Goal: Task Accomplishment & Management: Use online tool/utility

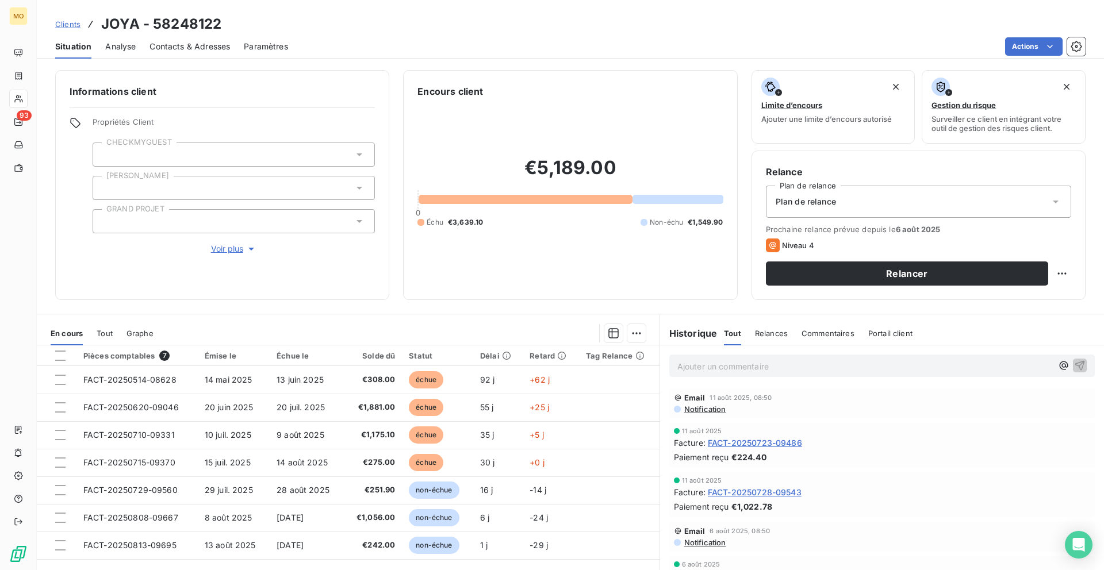
scroll to position [31, 0]
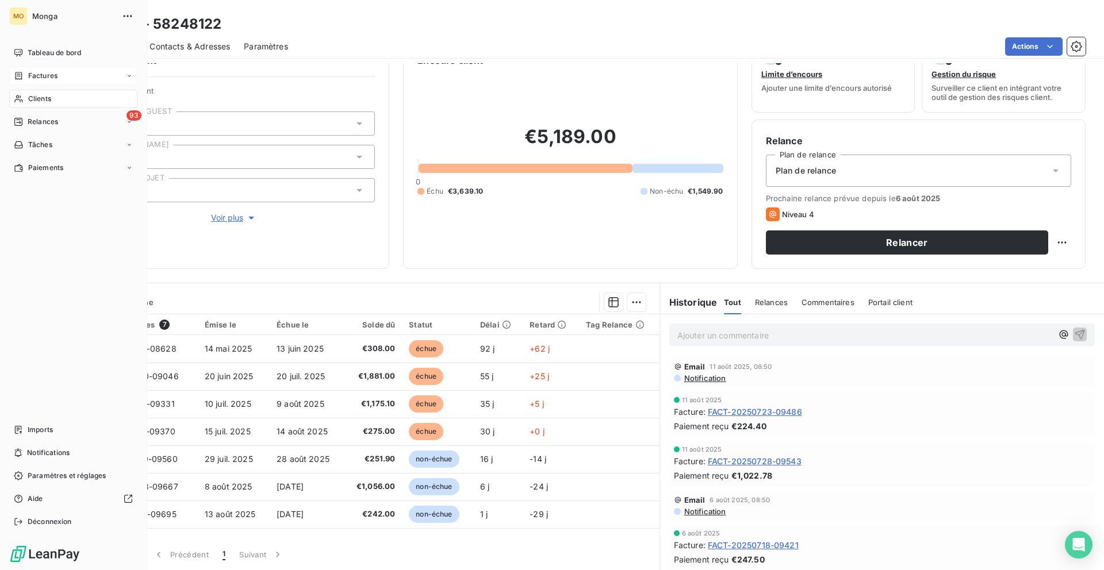
click at [54, 78] on span "Factures" at bounding box center [42, 76] width 29 height 10
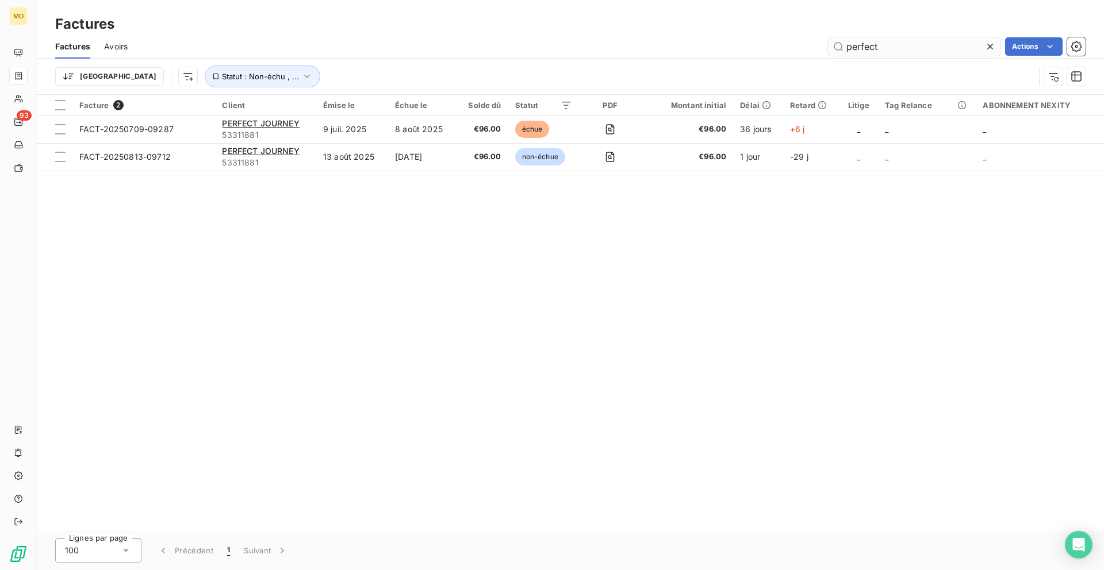
click at [850, 52] on input "perfect" at bounding box center [914, 46] width 172 height 18
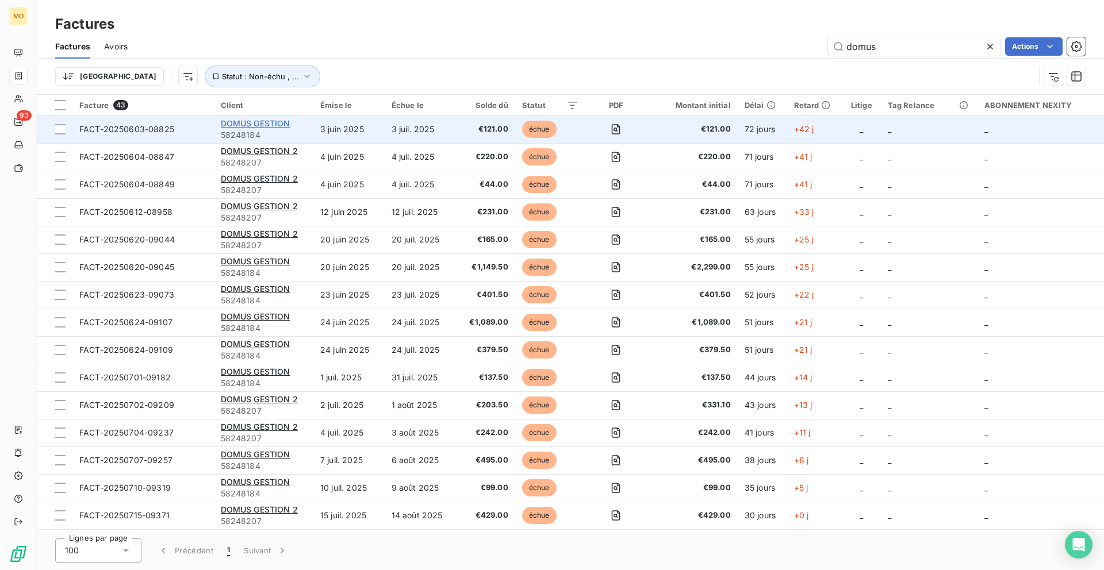
type input "domus"
click at [257, 124] on span "DOMUS GESTION" at bounding box center [256, 123] width 70 height 10
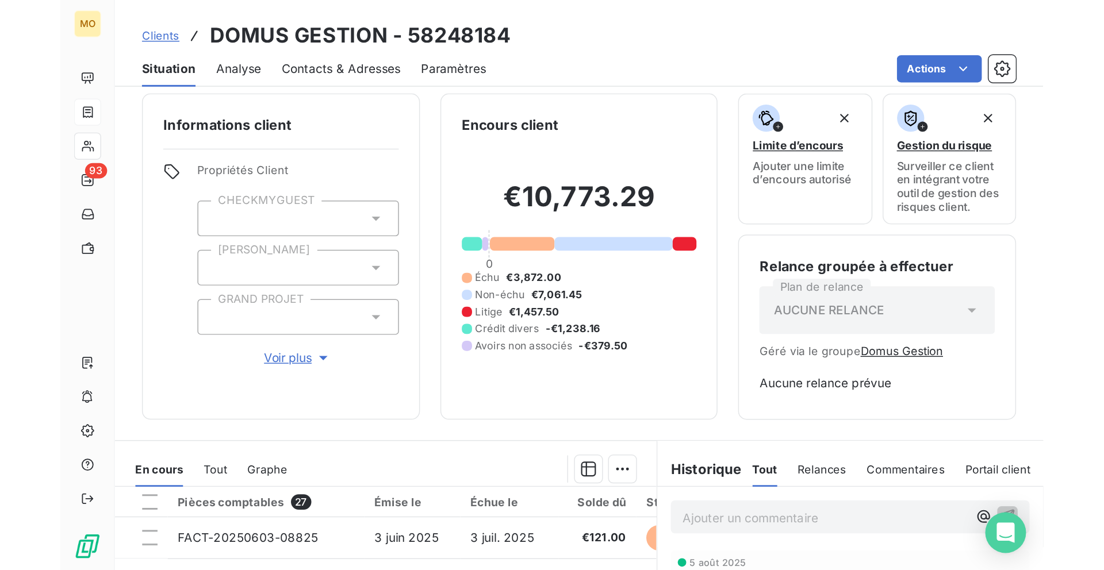
scroll to position [7, 0]
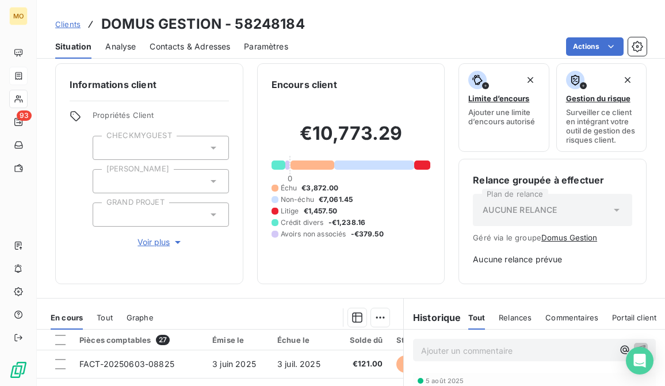
click at [201, 45] on span "Contacts & Adresses" at bounding box center [189, 46] width 80 height 11
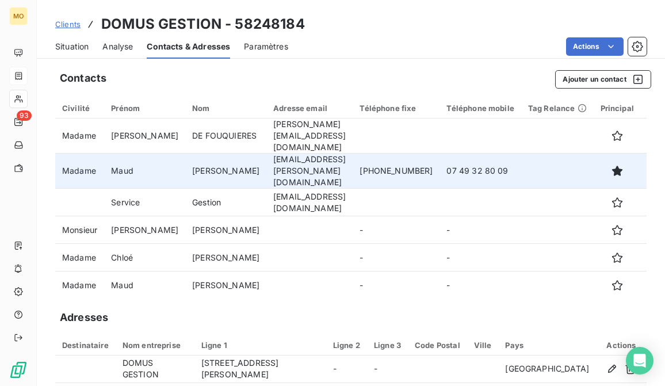
click at [283, 154] on td "[EMAIL_ADDRESS][PERSON_NAME][DOMAIN_NAME]" at bounding box center [309, 170] width 86 height 35
copy td "[EMAIL_ADDRESS][PERSON_NAME][DOMAIN_NAME]"
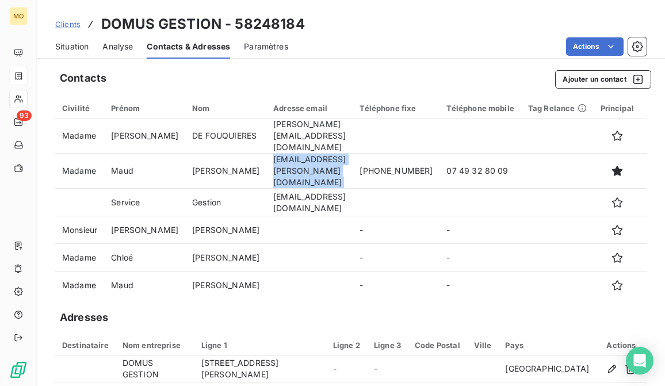
click at [76, 51] on span "Situation" at bounding box center [71, 46] width 33 height 11
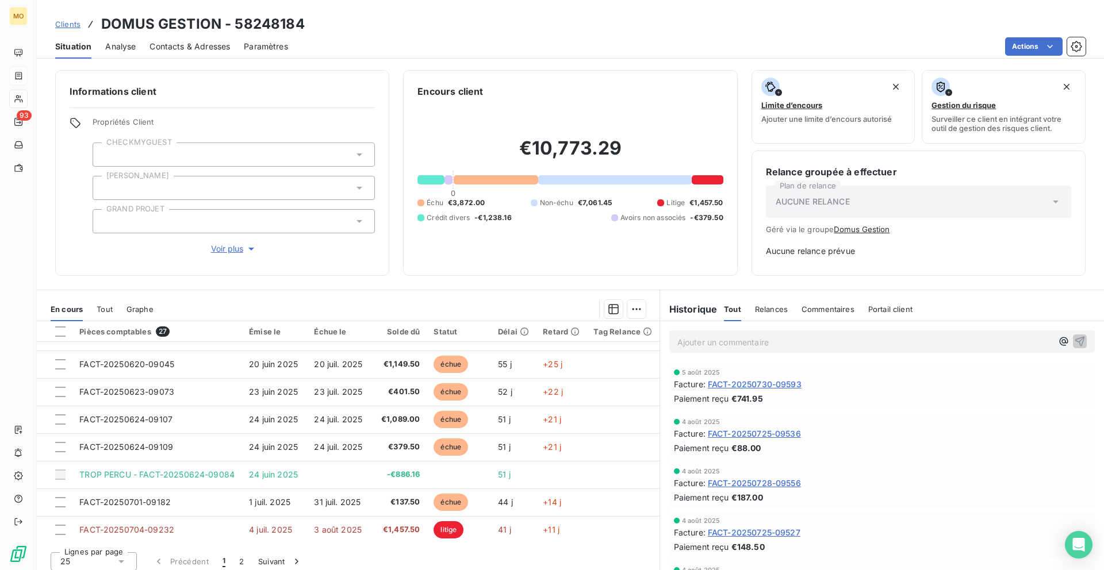
scroll to position [0, 0]
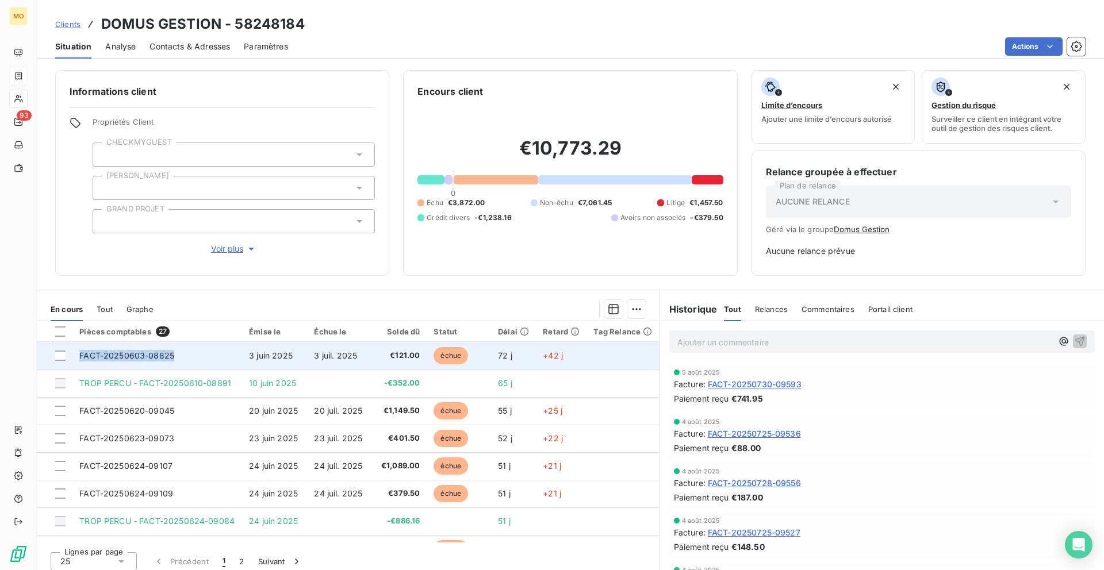
copy tr "FACT-20250603-08825"
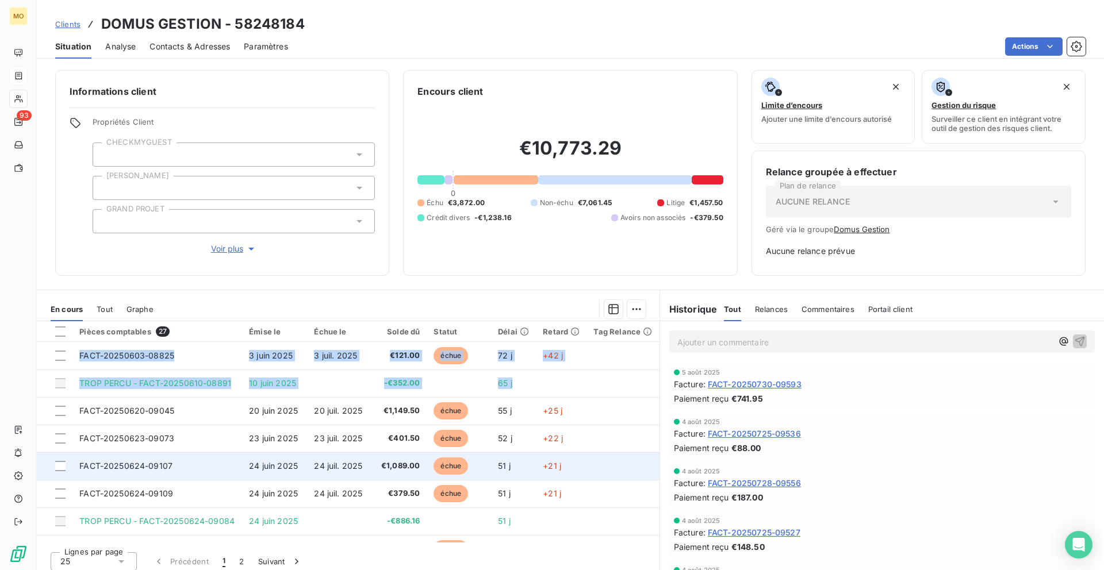
drag, startPoint x: 103, startPoint y: 355, endPoint x: 112, endPoint y: 473, distance: 118.2
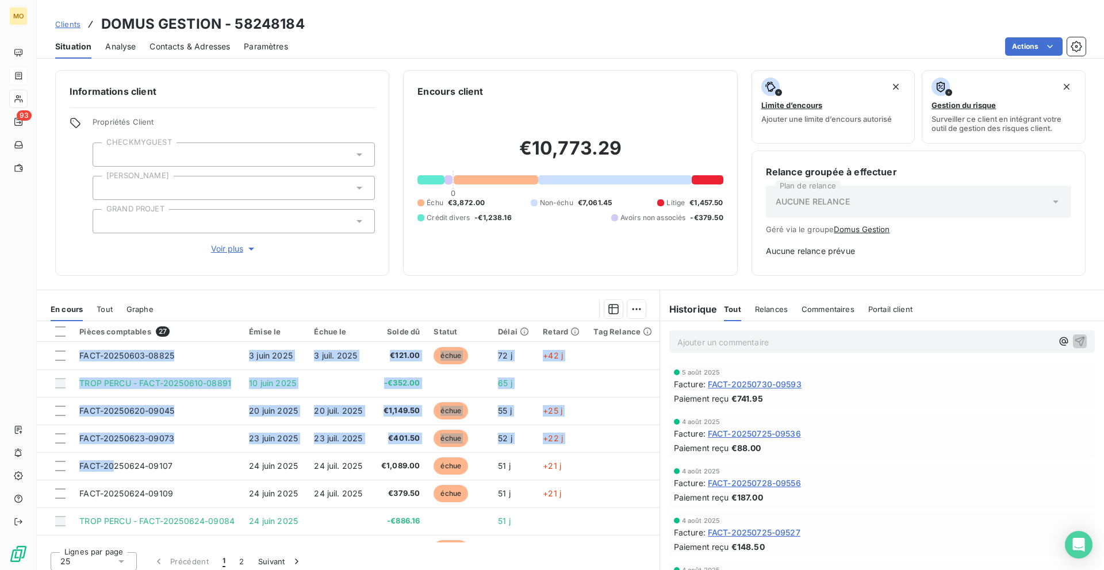
click at [393, 224] on div "Informations client Propriétés Client CHECKMYGUEST [PERSON_NAME] GRAND PROJET V…" at bounding box center [570, 173] width 1067 height 206
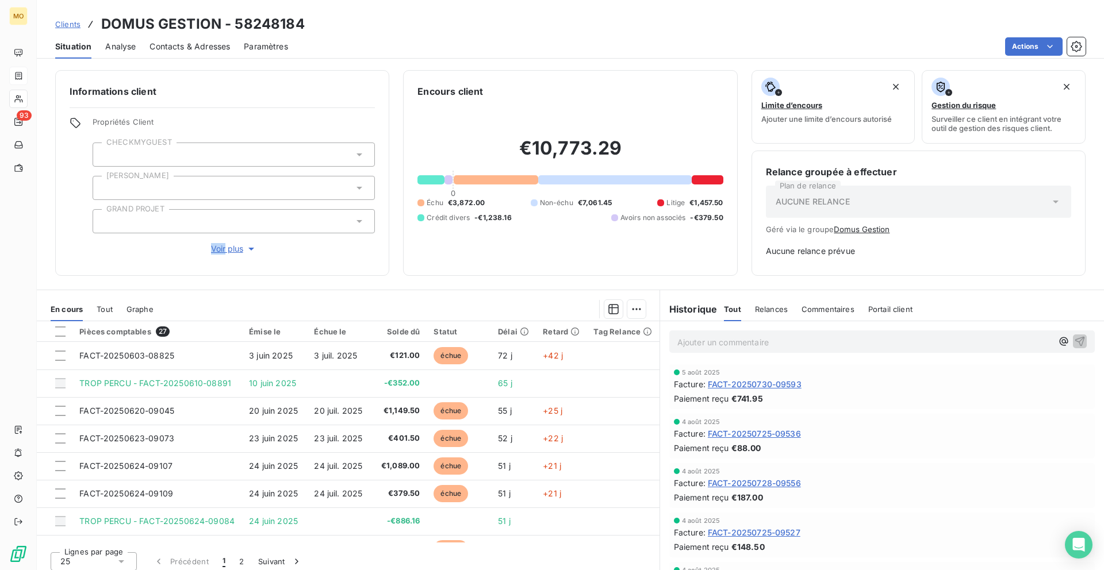
click at [393, 224] on div "Informations client Propriétés Client CHECKMYGUEST [PERSON_NAME] GRAND PROJET V…" at bounding box center [570, 173] width 1067 height 206
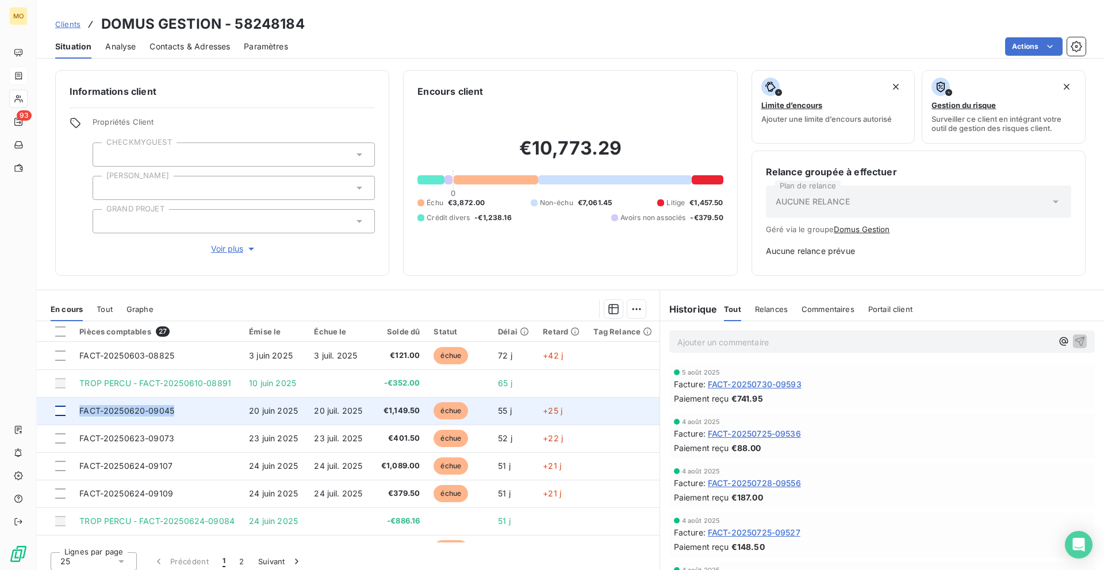
copy tr "FACT-20250620-09045"
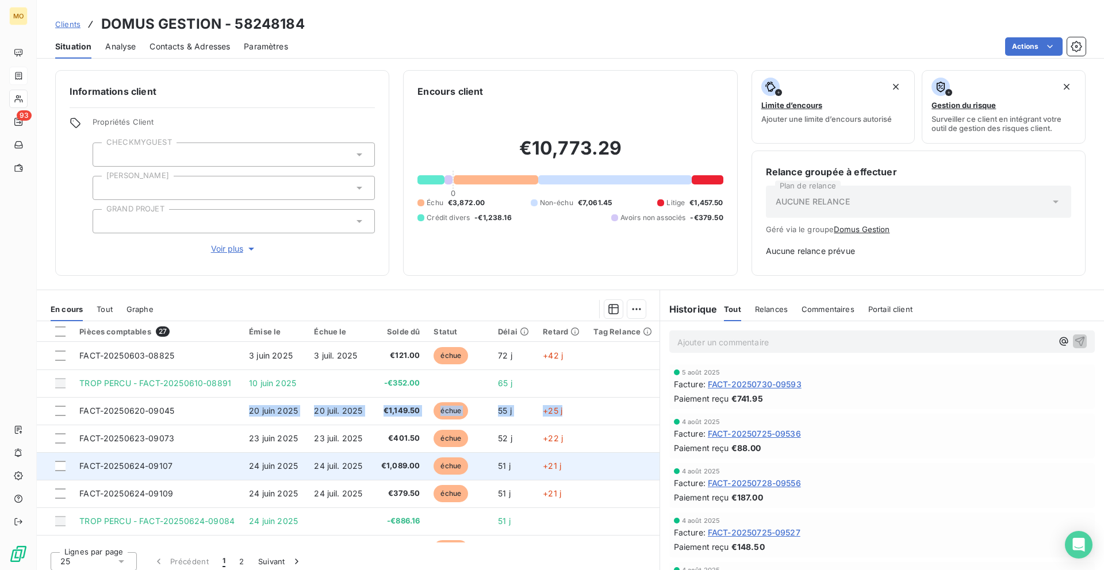
drag, startPoint x: 185, startPoint y: 409, endPoint x: 76, endPoint y: 453, distance: 116.6
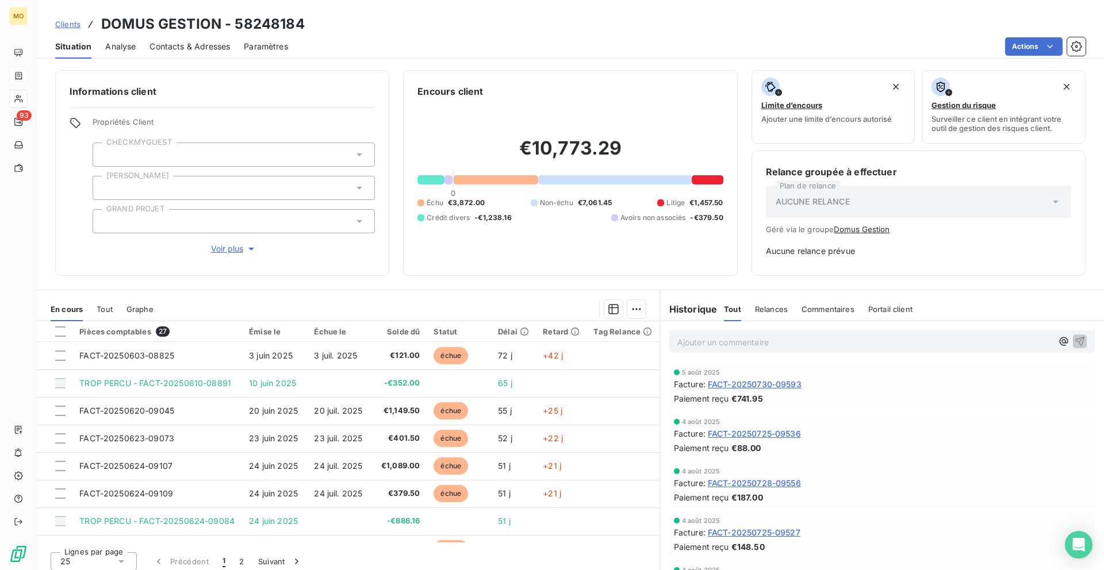
click at [389, 238] on div "Informations client Propriétés Client CHECKMYGUEST [PERSON_NAME] GRAND PROJET V…" at bounding box center [570, 173] width 1067 height 206
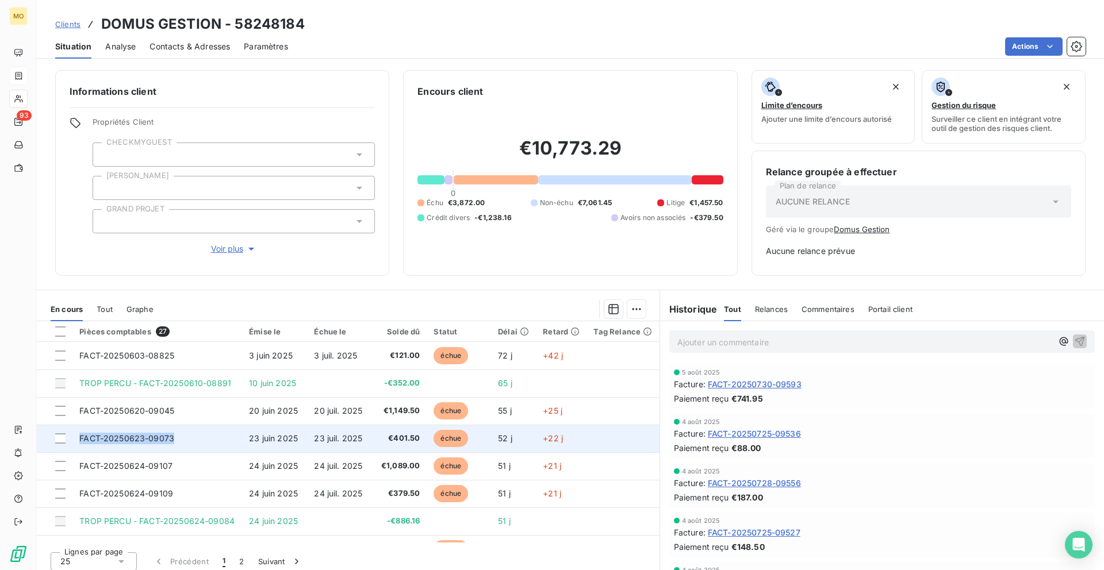
copy tr "FACT-20250623-09073"
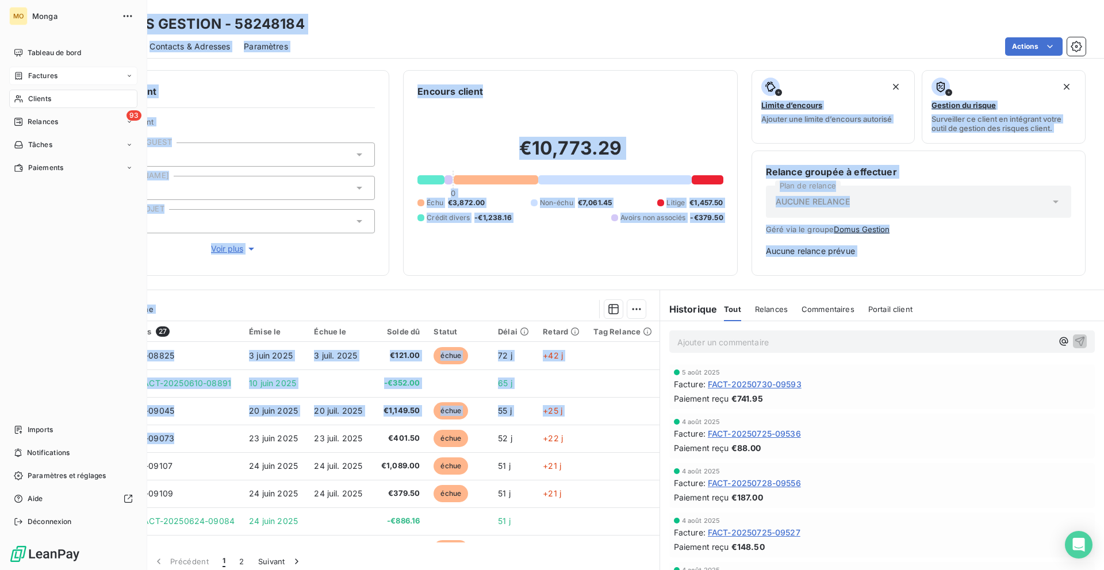
drag, startPoint x: 183, startPoint y: 439, endPoint x: 0, endPoint y: 521, distance: 200.4
click at [0, 521] on div "MO [PERSON_NAME] Tableau de bord Factures Clients 93 Relances Tâches Paiements …" at bounding box center [552, 285] width 1104 height 570
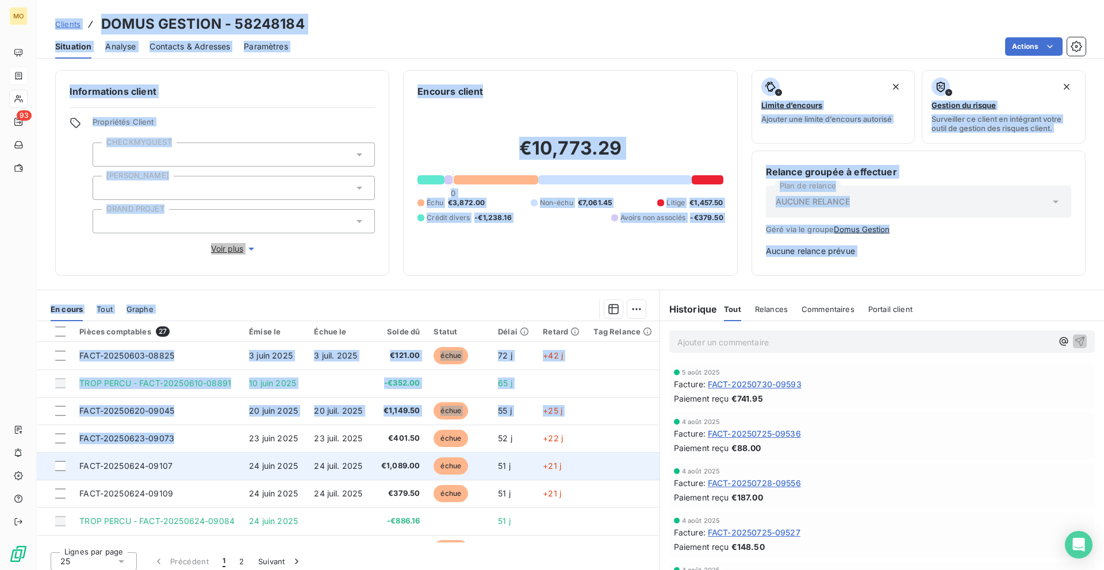
click at [179, 464] on td "FACT-20250624-09107" at bounding box center [157, 466] width 170 height 28
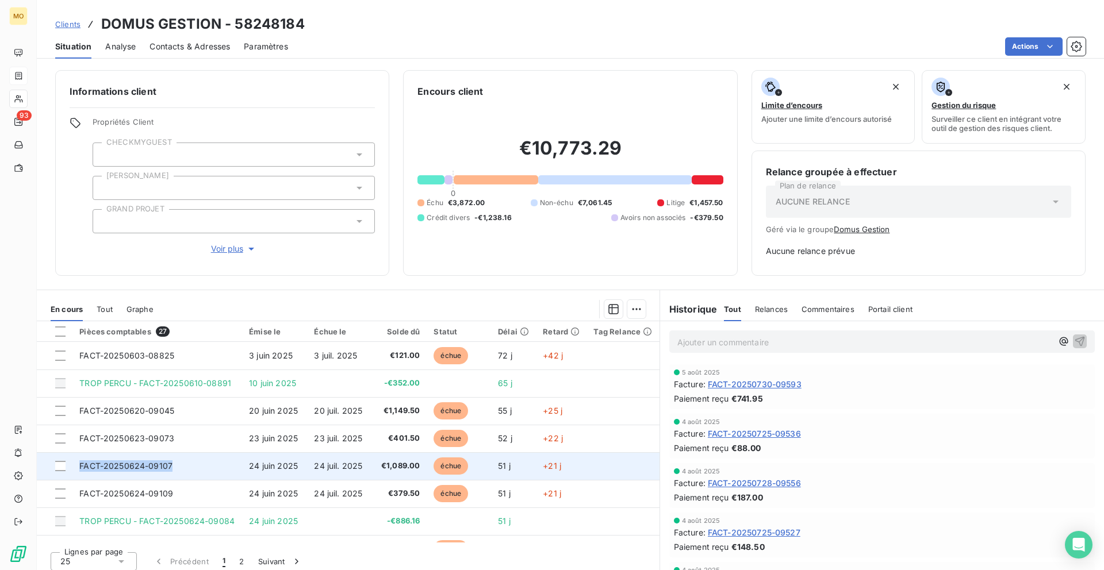
copy span "FACT-20250624-09107"
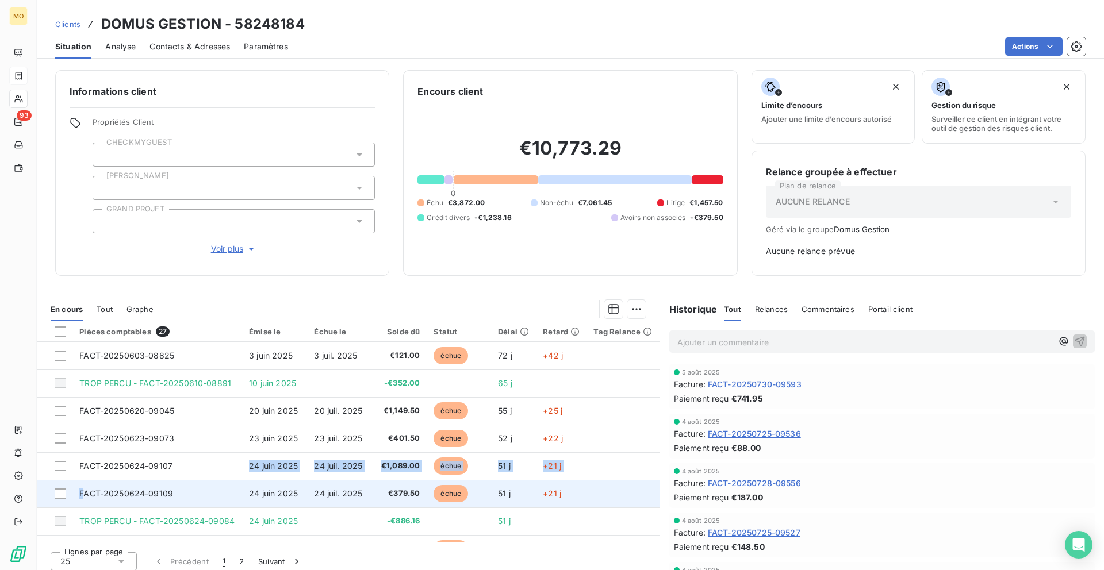
drag, startPoint x: 210, startPoint y: 469, endPoint x: 86, endPoint y: 496, distance: 127.1
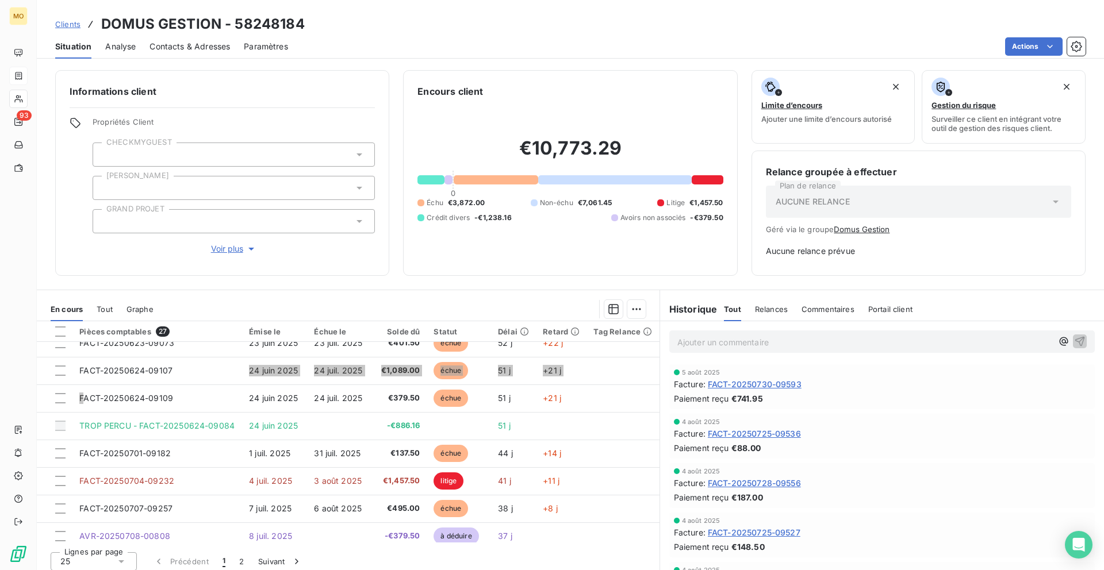
scroll to position [100, 0]
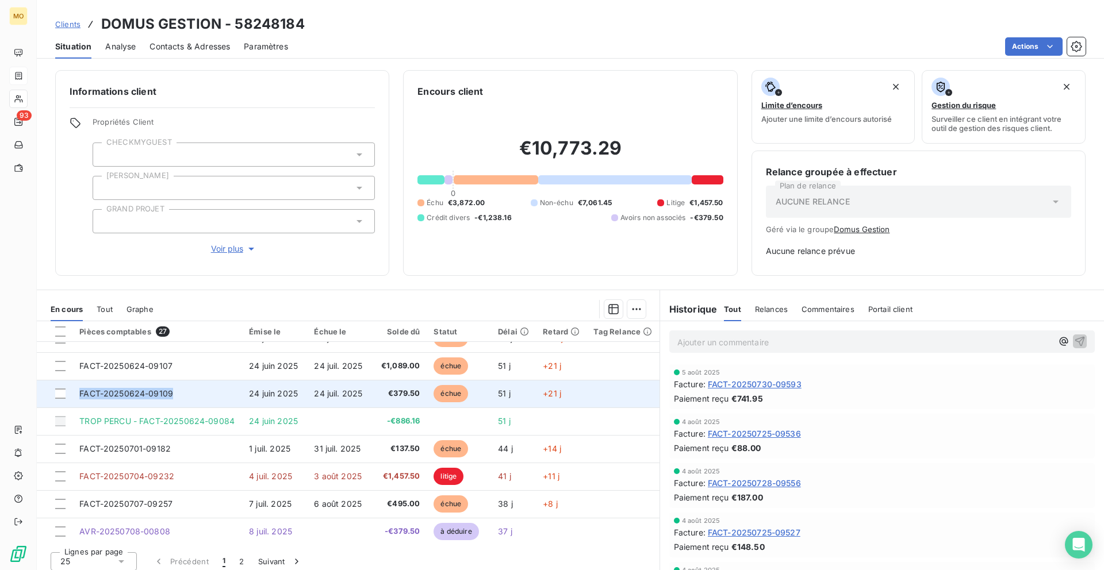
copy span "FACT-20250624-09109"
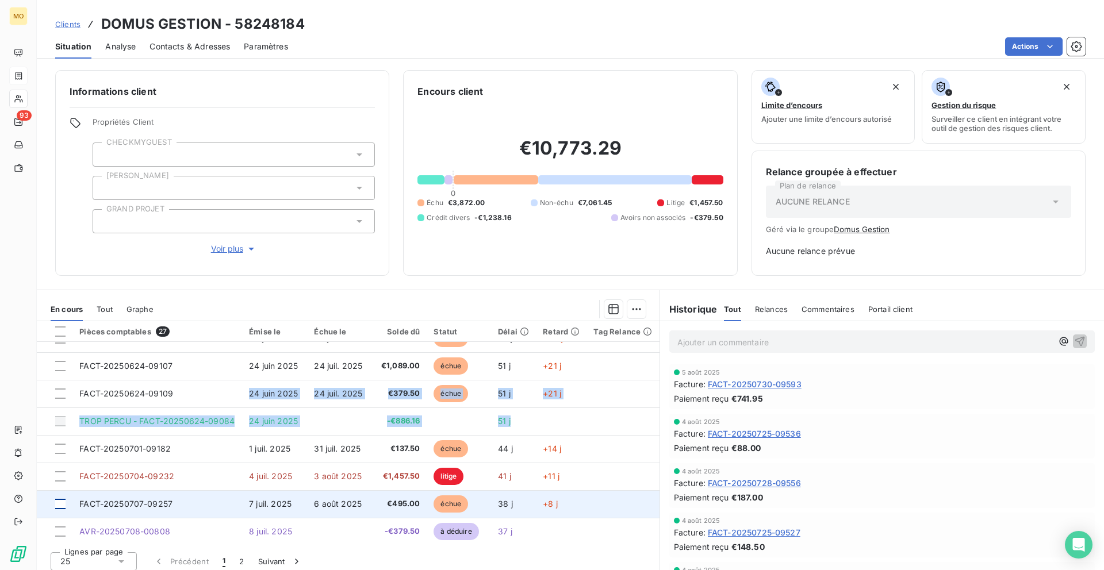
drag, startPoint x: 177, startPoint y: 397, endPoint x: 60, endPoint y: 508, distance: 161.4
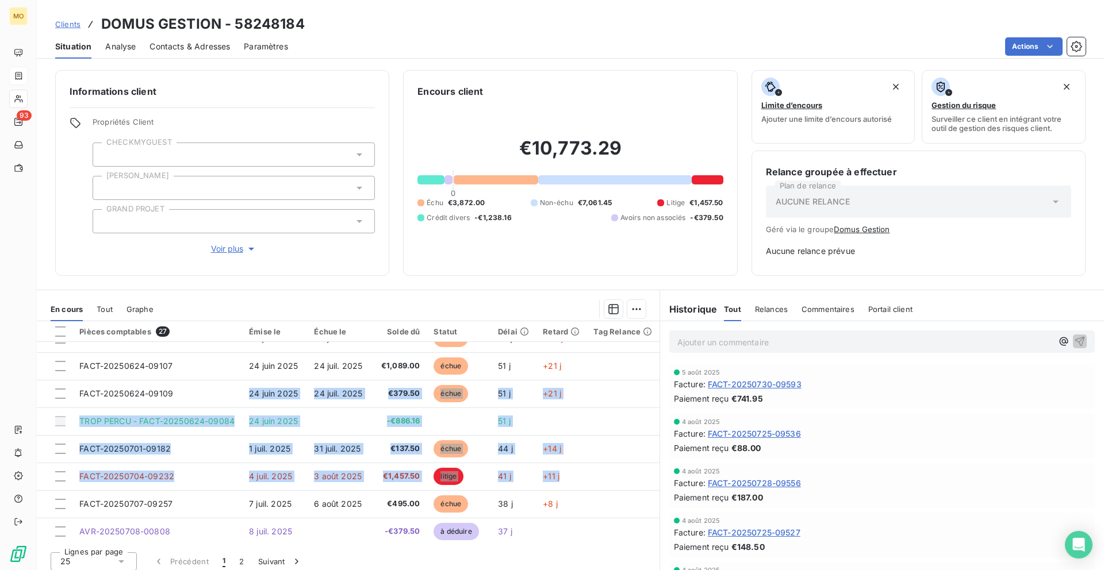
click at [399, 186] on div "Informations client Propriétés Client CHECKMYGUEST [PERSON_NAME] GRAND PROJET V…" at bounding box center [570, 173] width 1067 height 206
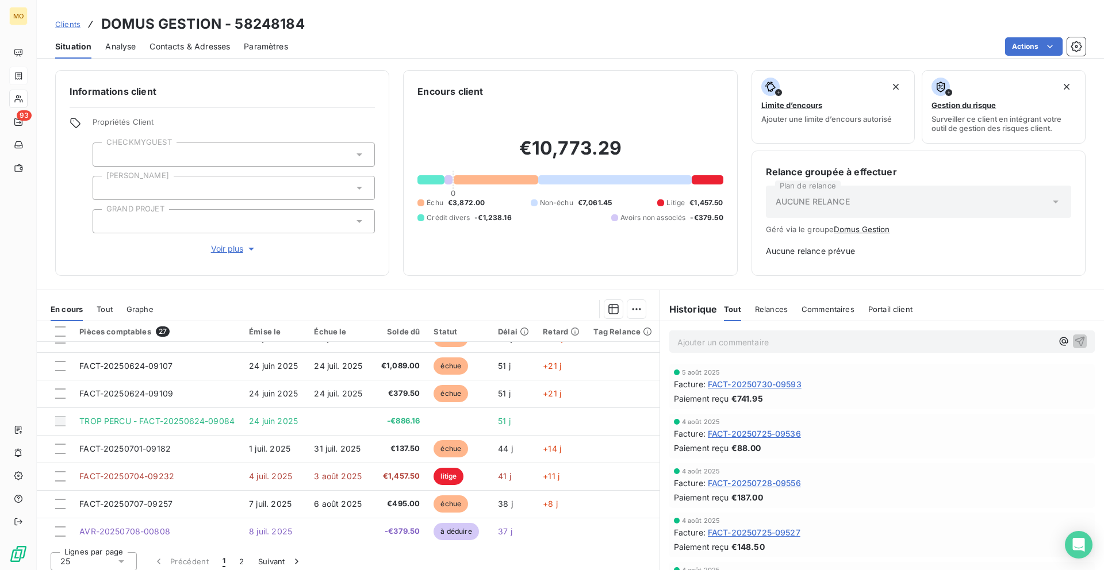
click at [399, 186] on div "Informations client Propriétés Client CHECKMYGUEST [PERSON_NAME] GRAND PROJET V…" at bounding box center [570, 173] width 1067 height 206
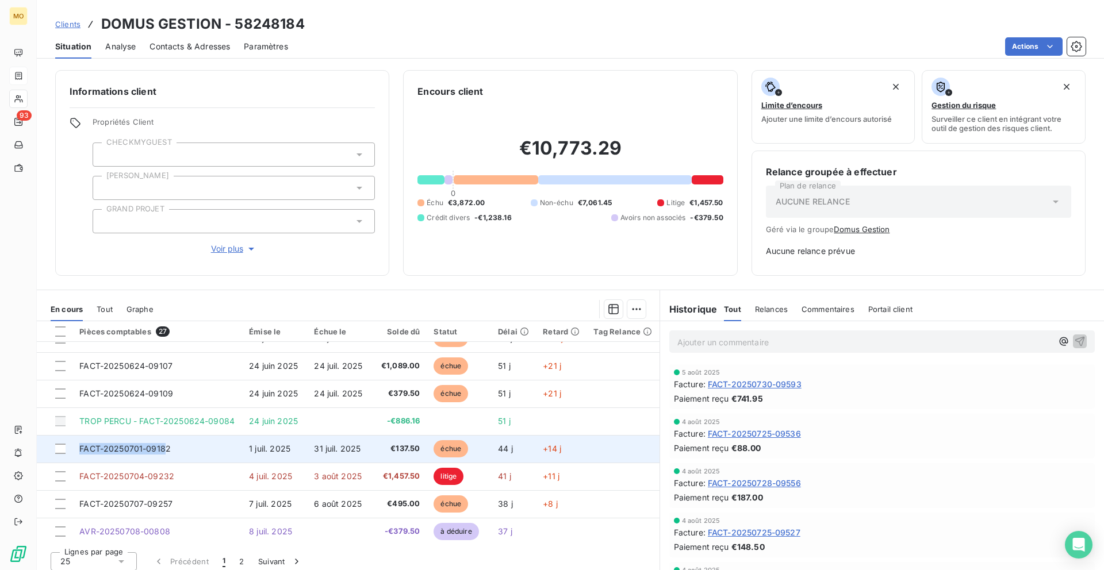
copy span "FACT-20250701-0918"
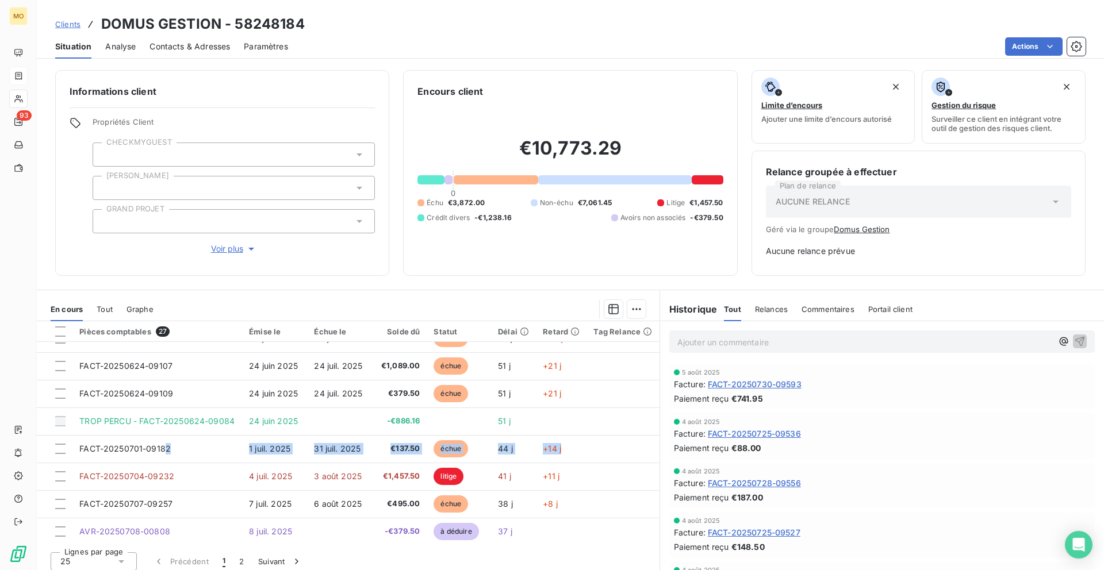
drag, startPoint x: 164, startPoint y: 454, endPoint x: 0, endPoint y: 570, distance: 200.8
click at [0, 570] on div "MO 93 Clients DOMUS GESTION - 58248184 Situation Analyse Contacts & Adresses Pa…" at bounding box center [552, 285] width 1104 height 570
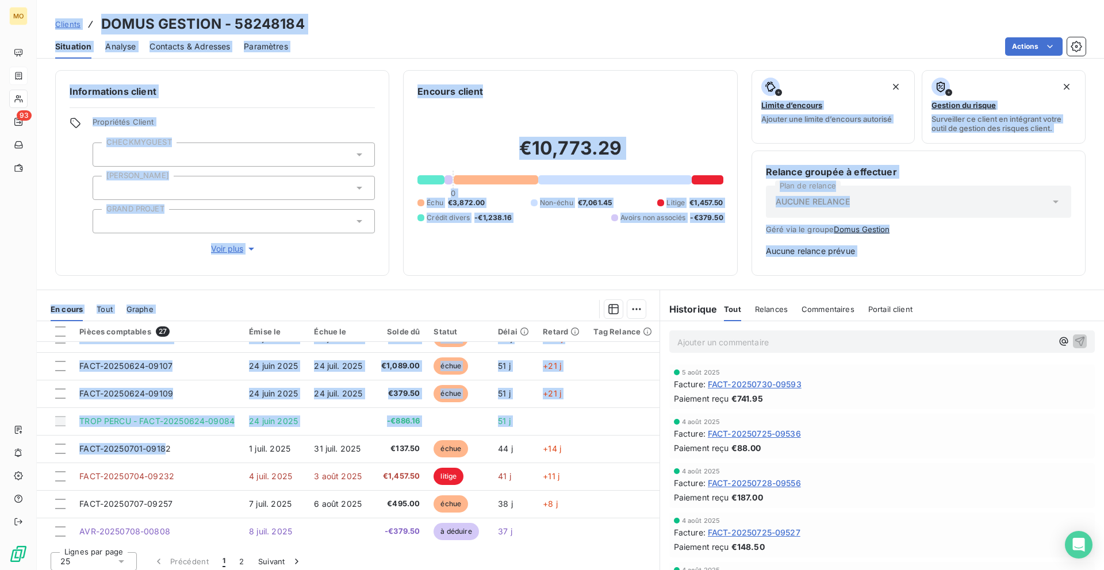
scroll to position [167, 0]
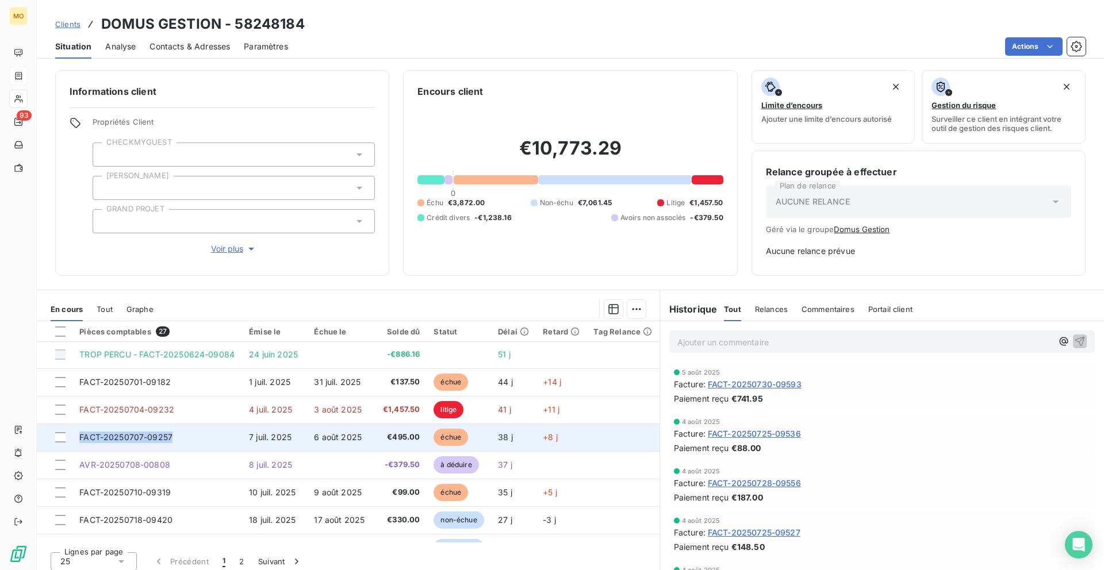
copy span "FACT-20250707-09257"
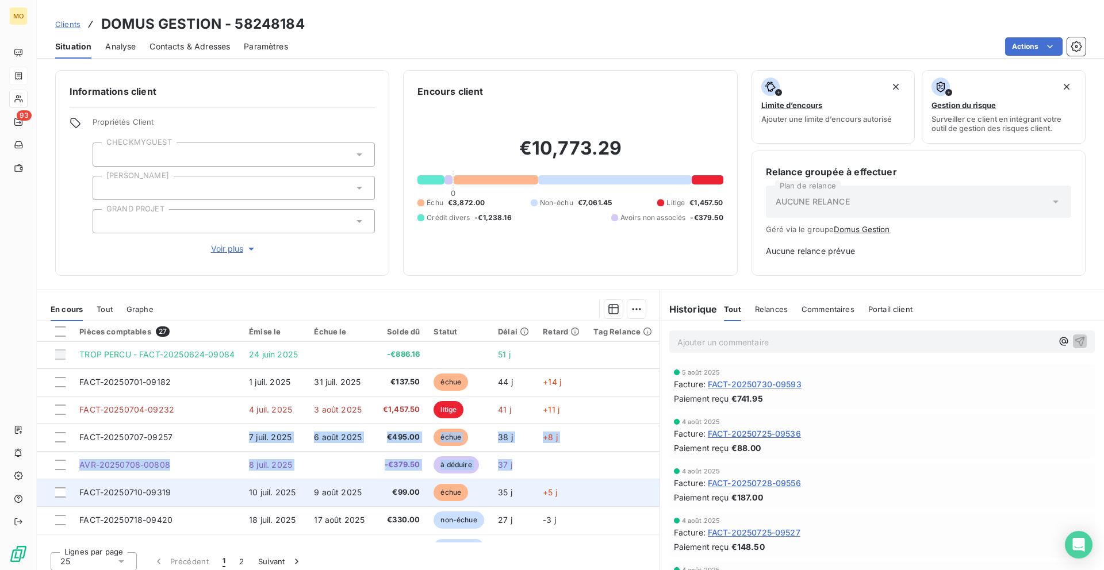
drag, startPoint x: 180, startPoint y: 432, endPoint x: 80, endPoint y: 505, distance: 123.8
click at [79, 504] on tbody "FACT-20250603-08825 3 juin 2025 3 juil. 2025 €121.00 échue 72 j +42 j TROP PERC…" at bounding box center [348, 520] width 623 height 690
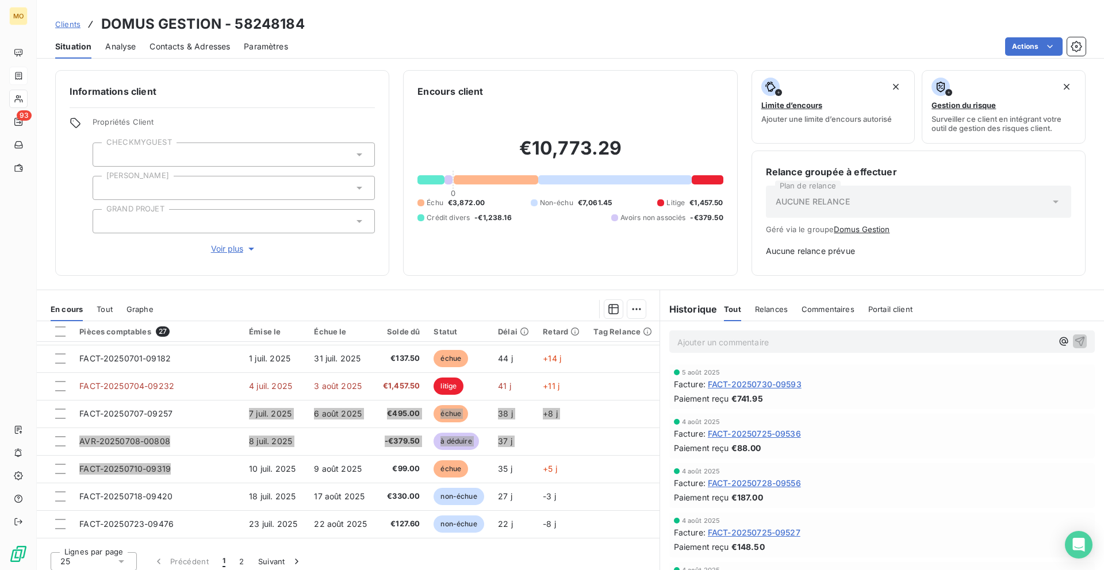
scroll to position [192, 0]
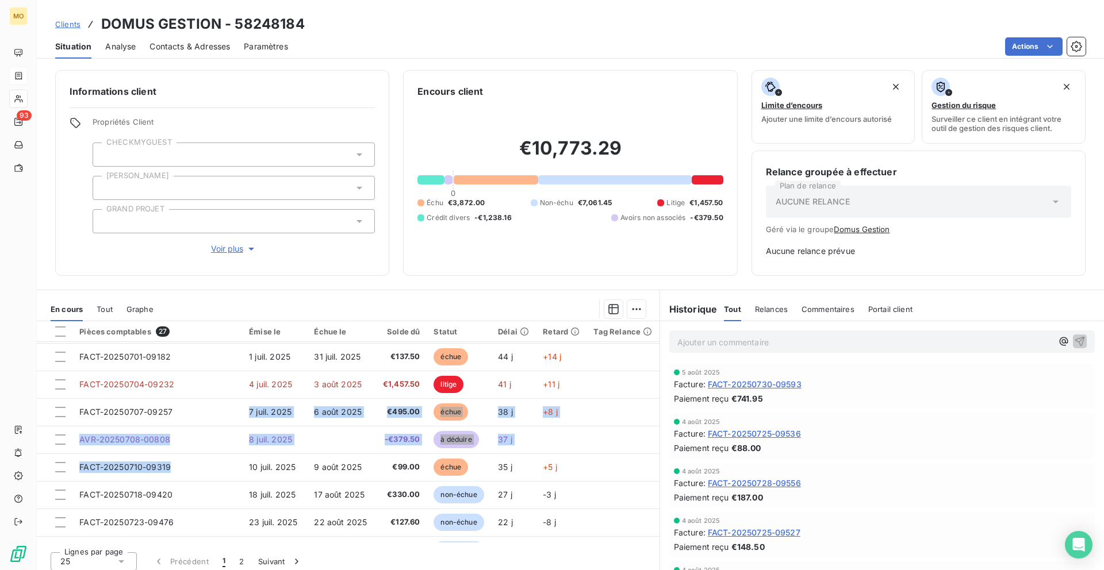
click at [328, 285] on div "Informations client Propriétés Client CHECKMYGUEST [PERSON_NAME] GRAND PROJET V…" at bounding box center [570, 316] width 1067 height 507
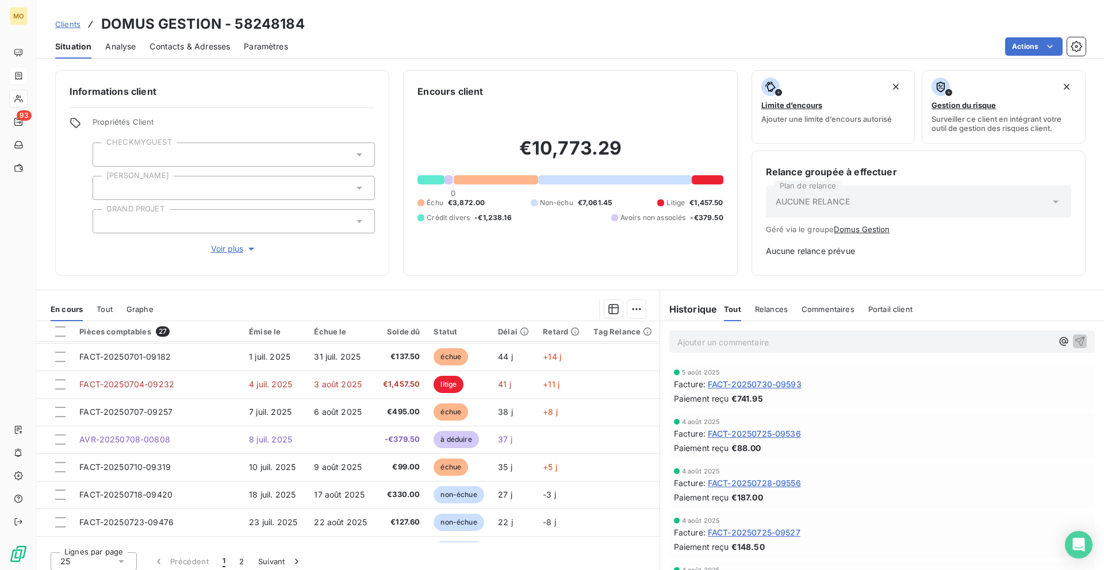
click at [328, 285] on div "Informations client Propriétés Client CHECKMYGUEST [PERSON_NAME] GRAND PROJET V…" at bounding box center [570, 316] width 1067 height 507
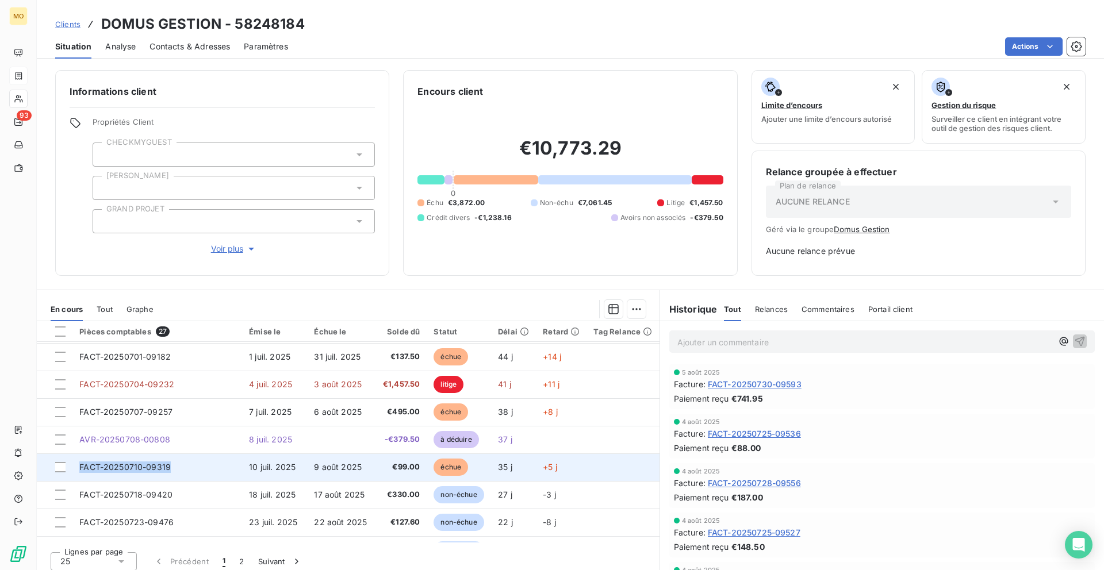
copy span "FACT-20250710-09319"
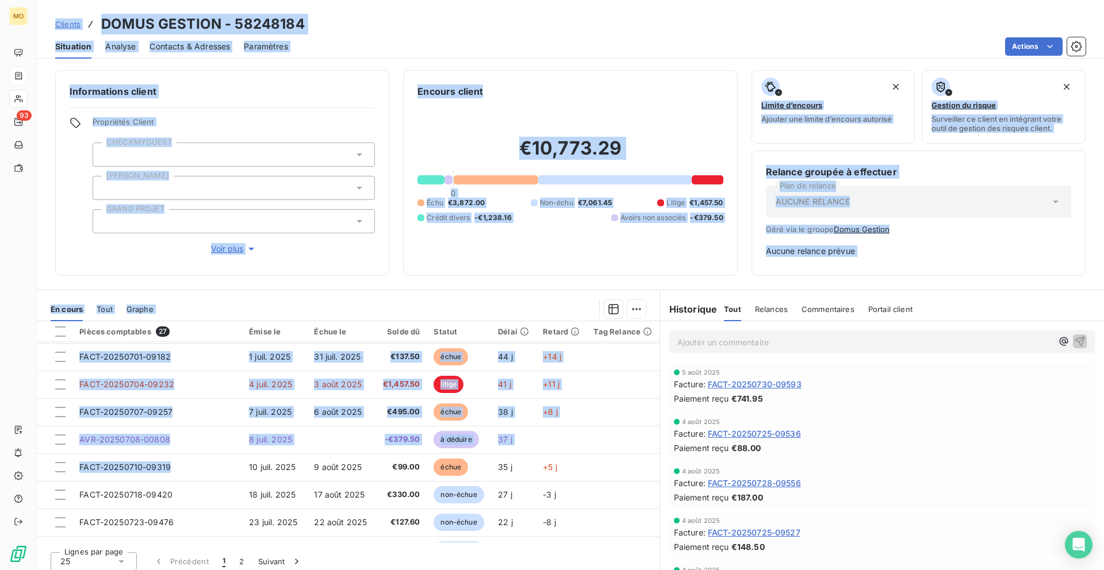
drag, startPoint x: 156, startPoint y: 467, endPoint x: 33, endPoint y: 356, distance: 165.6
click at [26, 372] on div "MO 93 Clients DOMUS GESTION - 58248184 Situation Analyse Contacts & Adresses Pa…" at bounding box center [552, 285] width 1104 height 570
click at [1031, 46] on html "MO 93 Clients DOMUS GESTION - 58248184 Situation Analyse Contacts & Adresses Pa…" at bounding box center [552, 285] width 1104 height 570
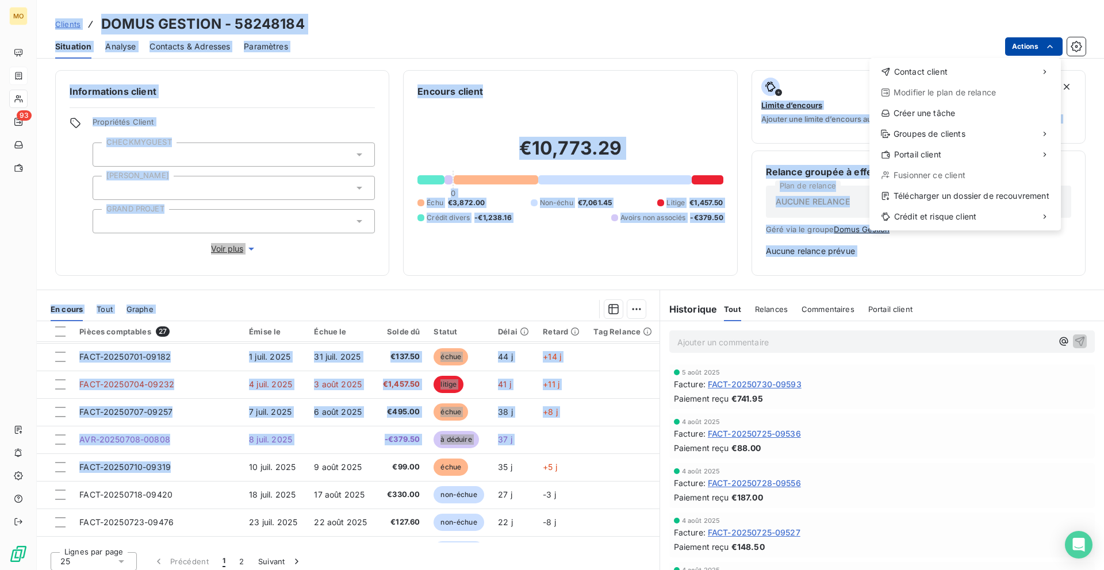
click at [1031, 46] on html "MO 93 Clients DOMUS GESTION - 58248184 Situation Analyse Contacts & Adresses Pa…" at bounding box center [552, 285] width 1104 height 570
click at [909, 191] on div "Télécharger un dossier de recouvrement" at bounding box center [965, 196] width 182 height 18
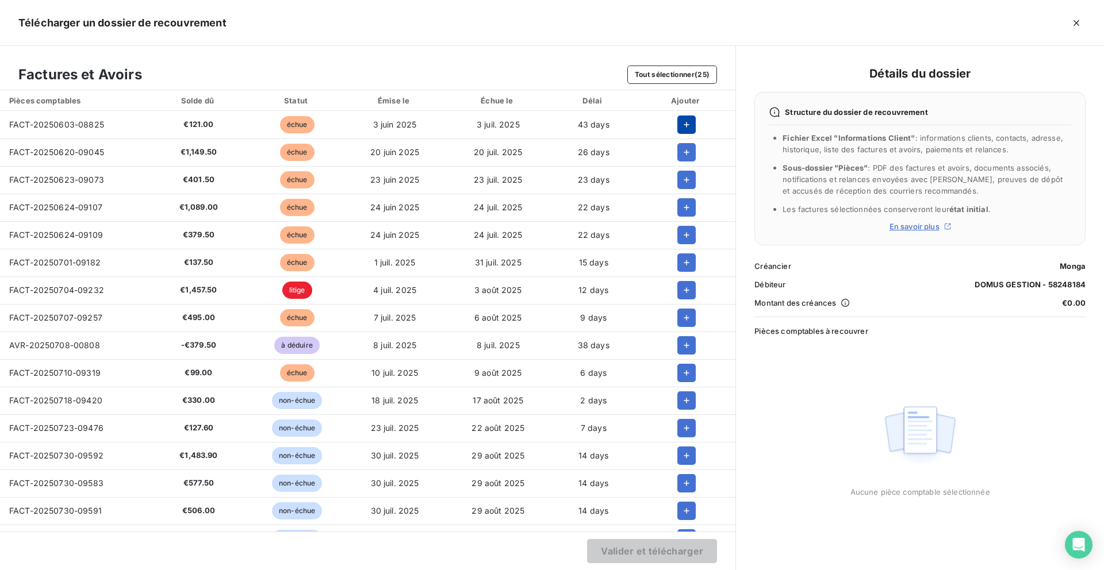
click at [685, 122] on icon "button" at bounding box center [686, 124] width 11 height 11
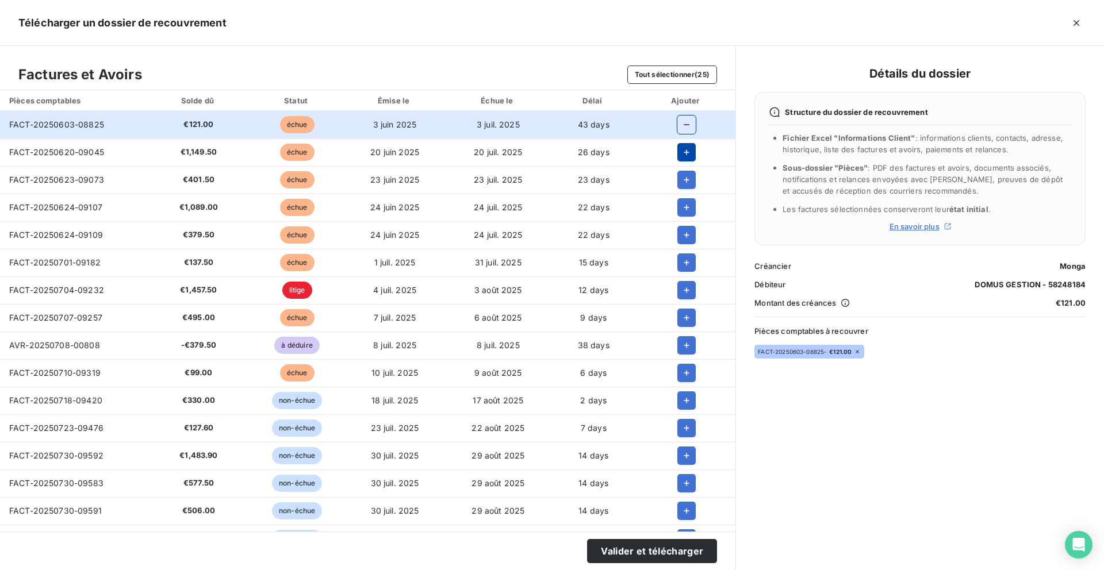
click at [681, 148] on icon "button" at bounding box center [686, 152] width 11 height 11
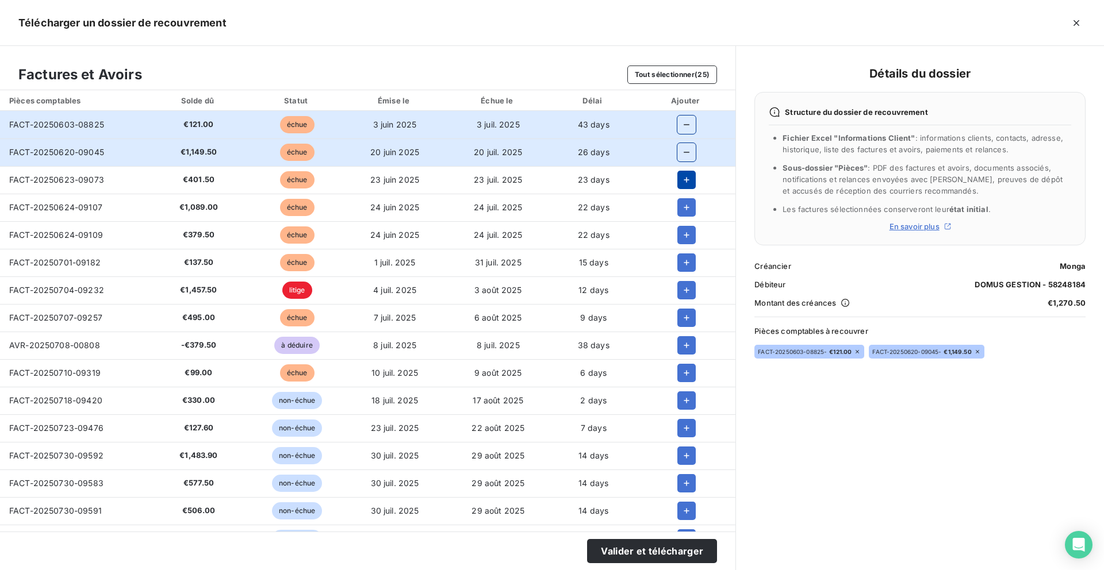
click at [680, 185] on button "button" at bounding box center [686, 180] width 18 height 18
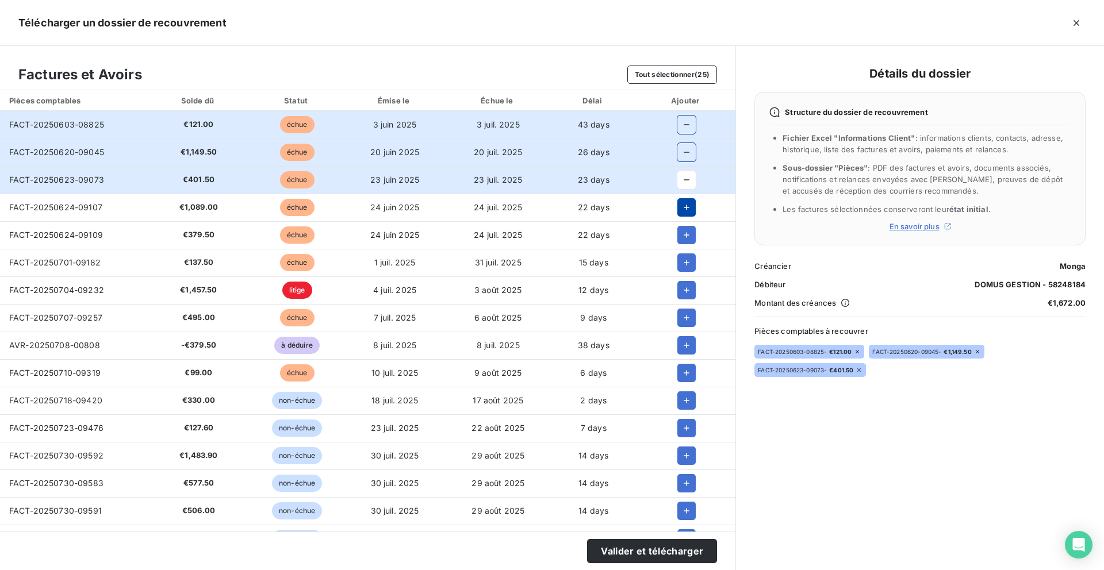
click at [681, 202] on icon "button" at bounding box center [686, 207] width 11 height 11
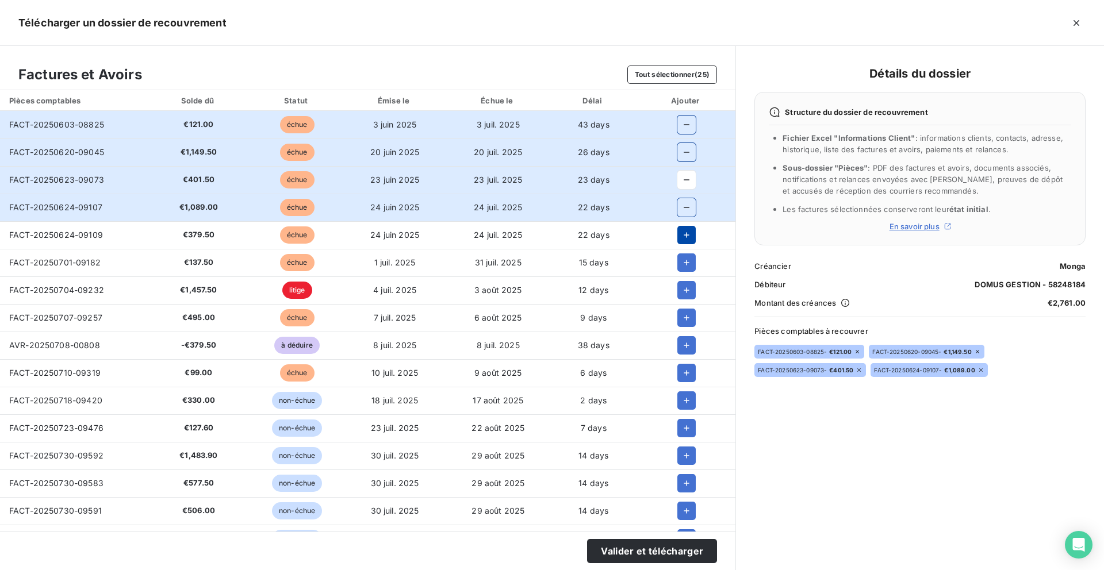
click at [682, 238] on icon "button" at bounding box center [686, 234] width 11 height 11
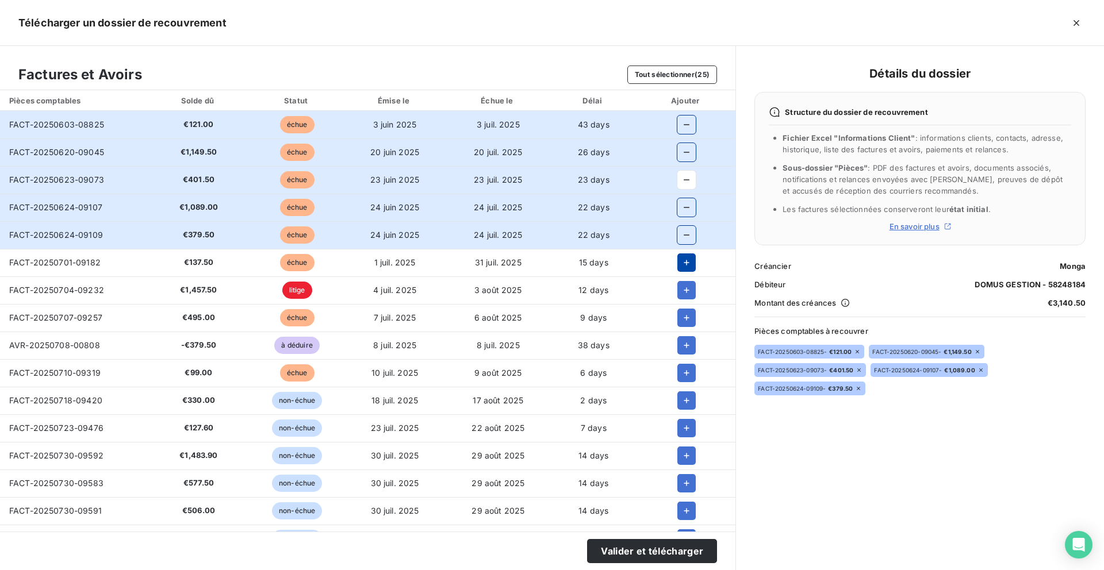
click at [681, 266] on icon "button" at bounding box center [686, 262] width 11 height 11
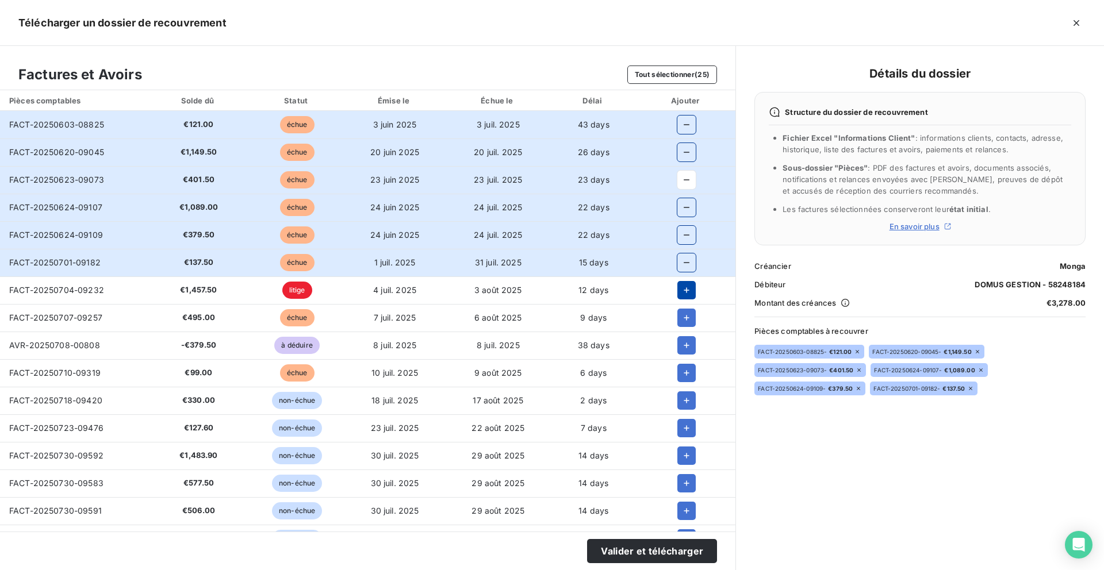
click at [684, 290] on icon "button" at bounding box center [687, 290] width 6 height 6
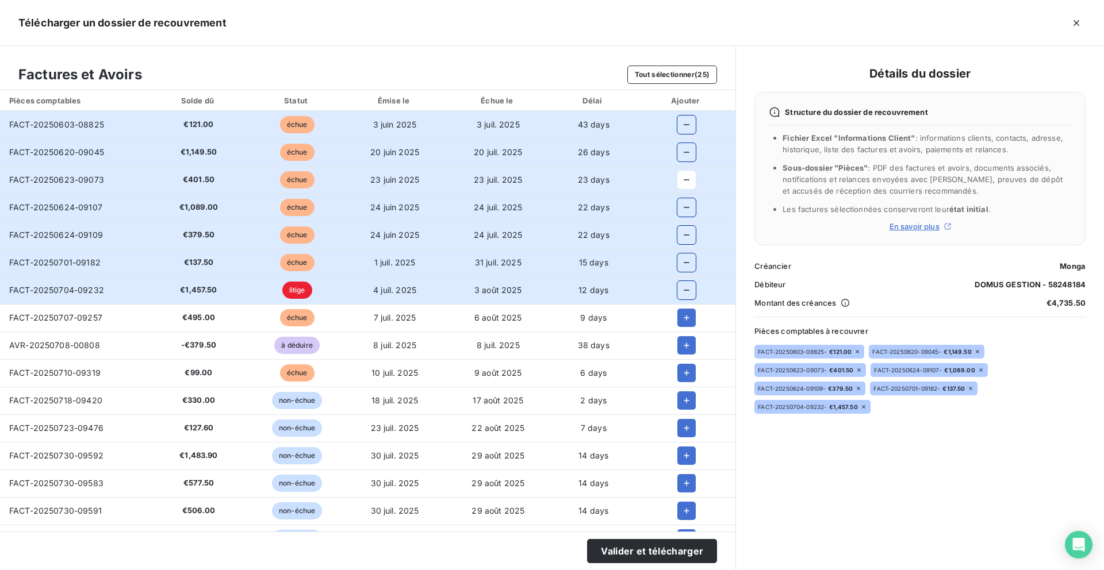
click at [681, 294] on icon "button" at bounding box center [686, 290] width 11 height 11
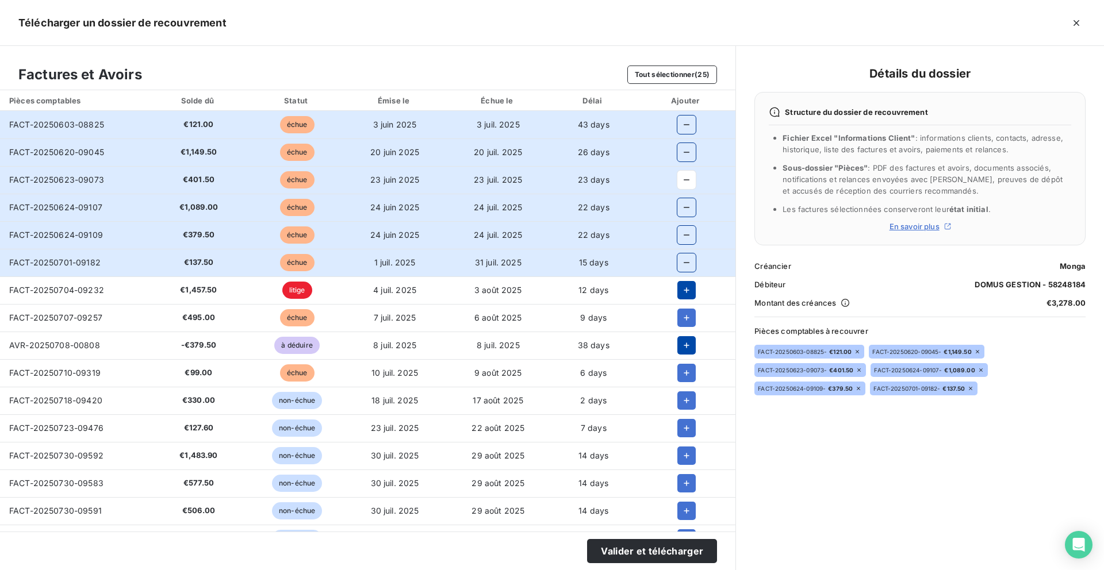
click at [677, 337] on button "button" at bounding box center [686, 345] width 18 height 18
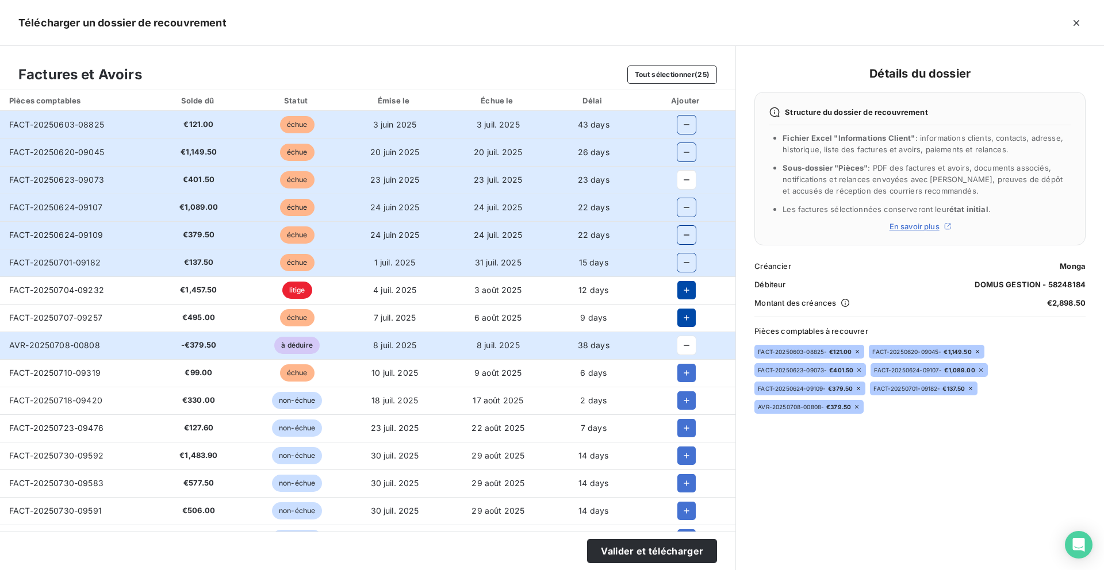
click at [681, 320] on icon "button" at bounding box center [686, 317] width 11 height 11
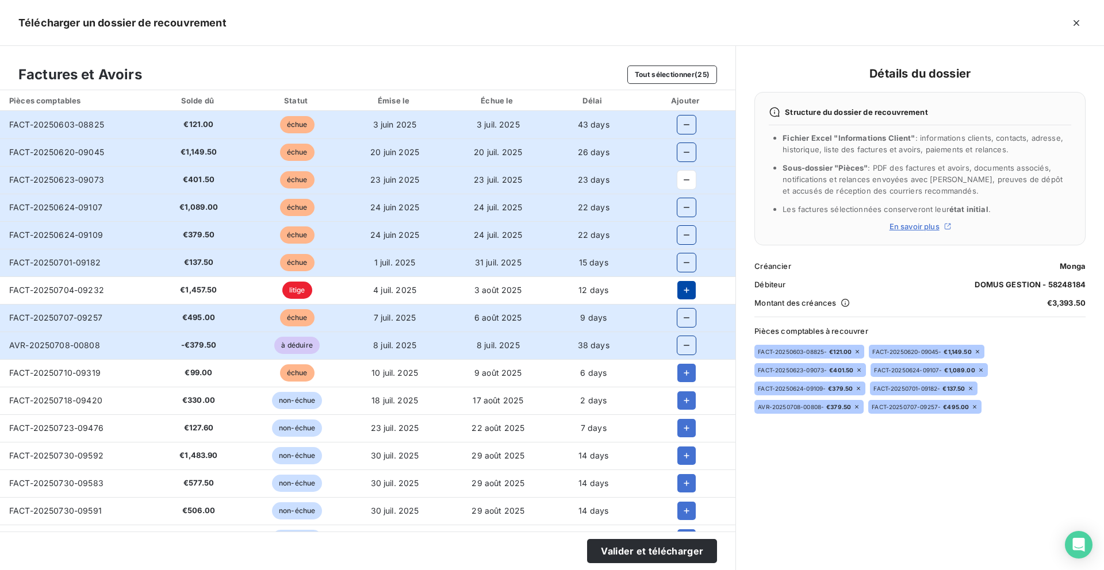
click at [681, 347] on icon "button" at bounding box center [686, 345] width 11 height 11
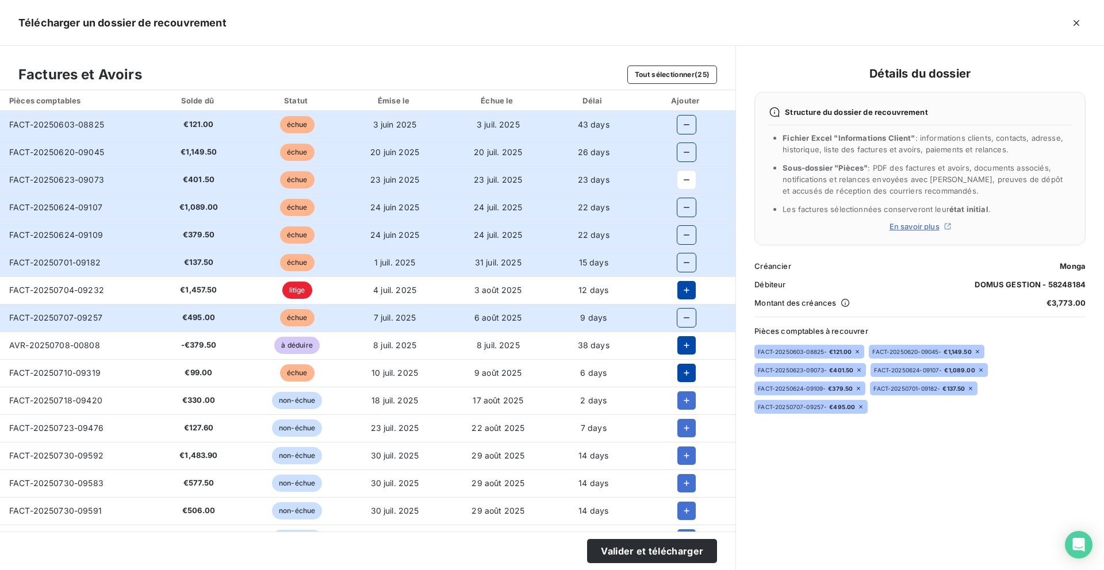
click at [681, 368] on icon "button" at bounding box center [686, 372] width 11 height 11
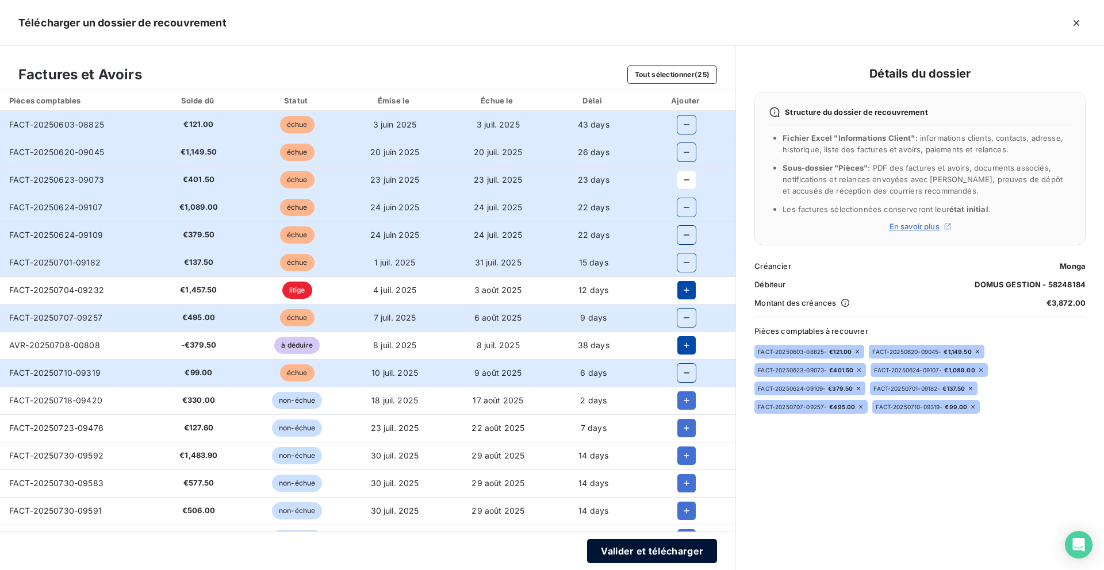
click at [605, 540] on button "Valider et télécharger" at bounding box center [652, 551] width 130 height 24
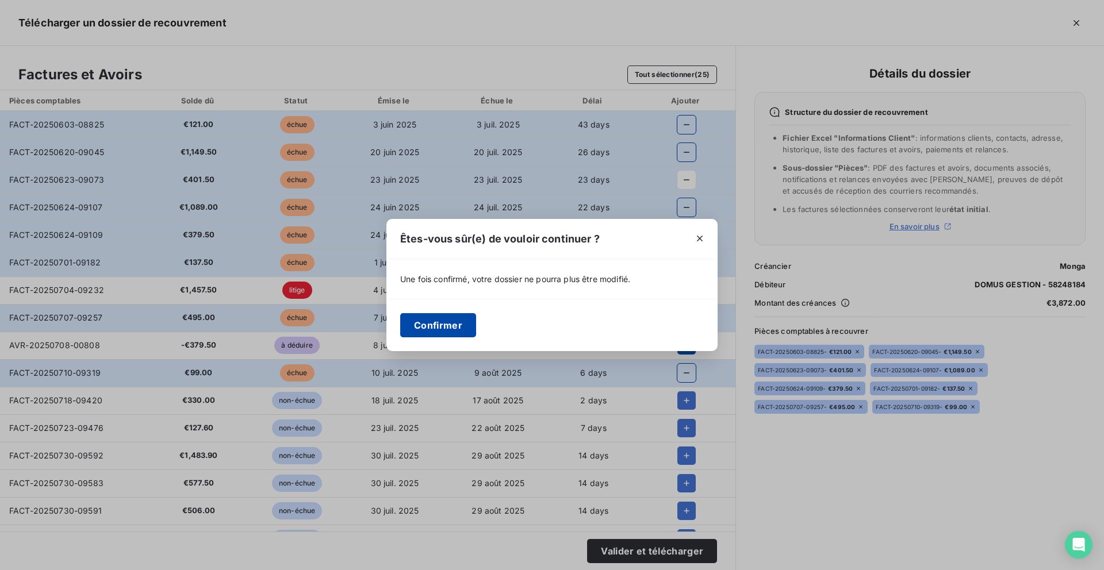
click at [444, 317] on button "Confirmer" at bounding box center [438, 325] width 76 height 24
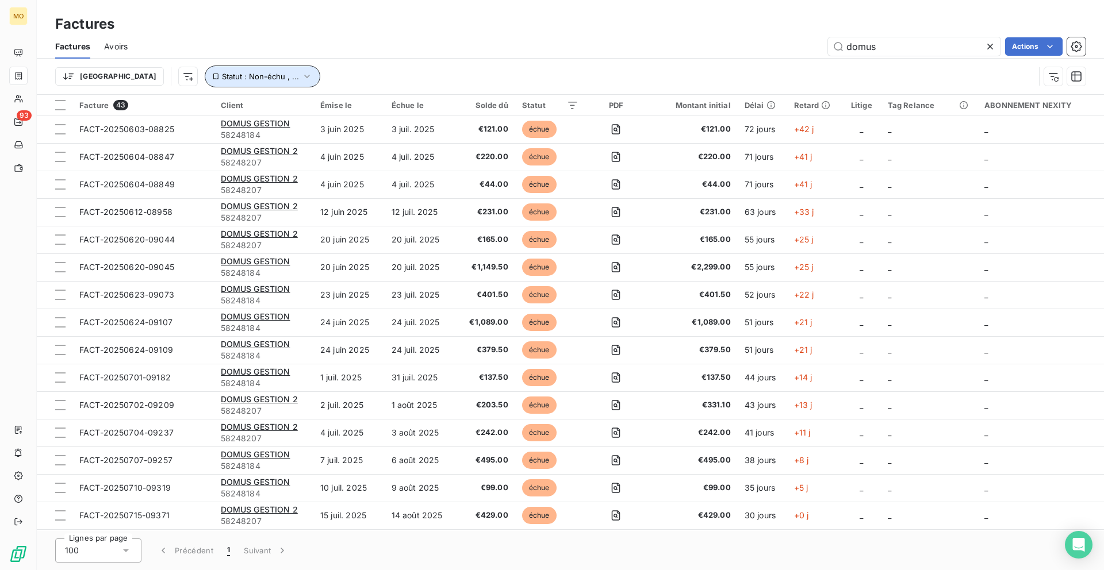
click at [222, 72] on span "Statut : Non-échu , ..." at bounding box center [260, 76] width 77 height 9
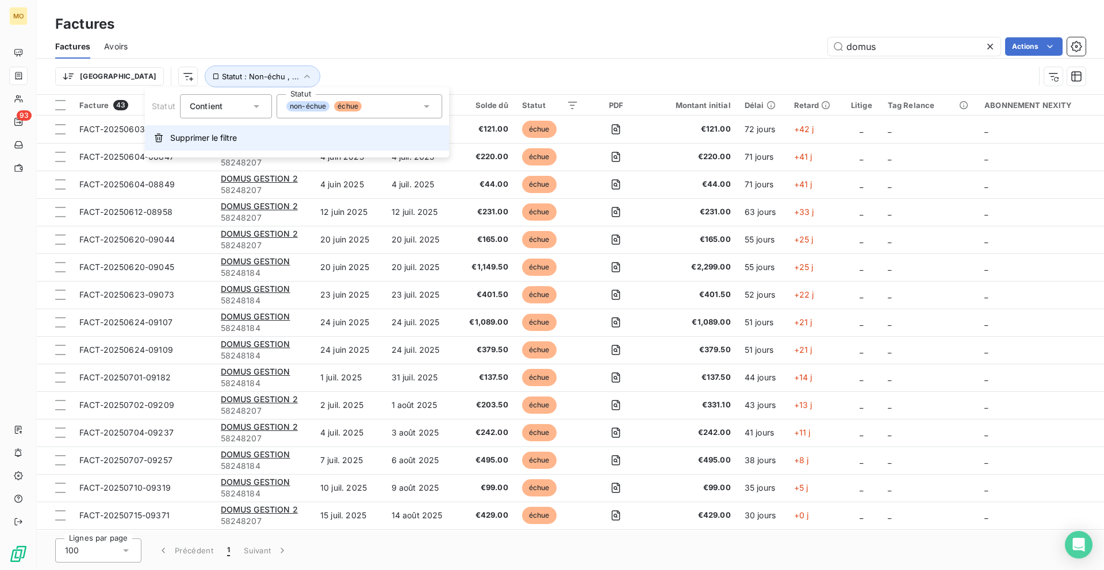
click at [224, 141] on span "Supprimer le filtre" at bounding box center [203, 137] width 67 height 11
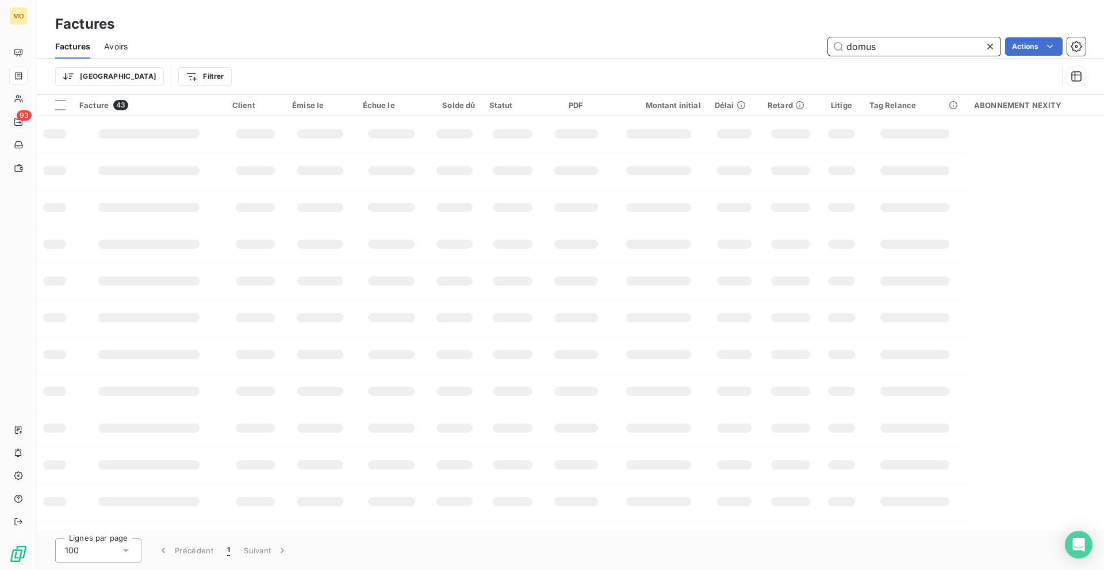
click at [913, 45] on input "domus" at bounding box center [914, 46] width 172 height 18
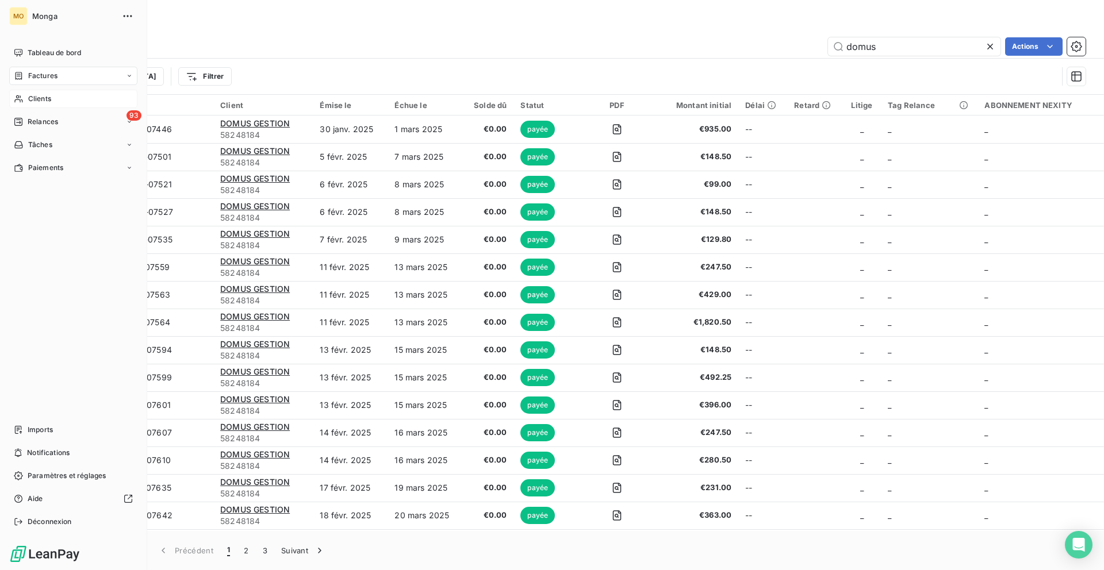
click at [29, 97] on span "Clients" at bounding box center [39, 99] width 23 height 10
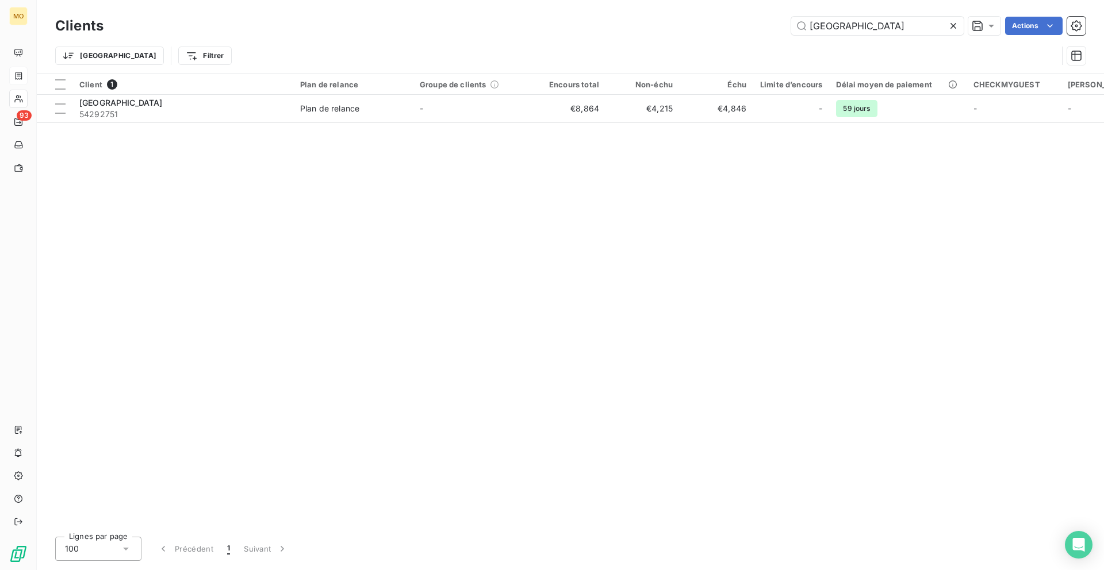
click at [829, 41] on div "Trier Filtrer" at bounding box center [570, 56] width 1030 height 36
click at [831, 22] on input "[GEOGRAPHIC_DATA]" at bounding box center [877, 26] width 172 height 18
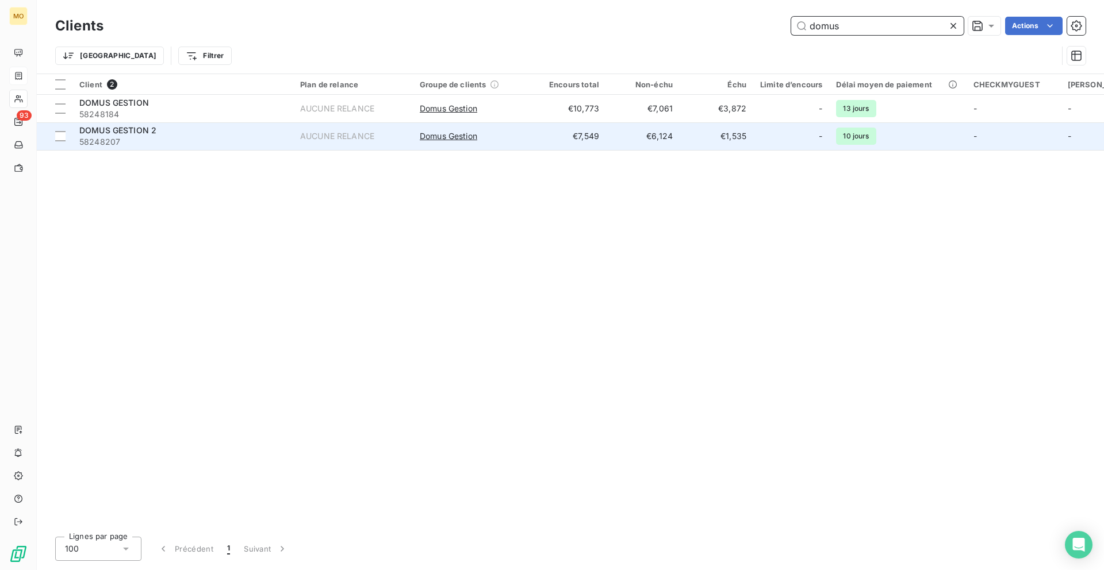
type input "domus"
click at [336, 135] on div "AUCUNE RELANCE" at bounding box center [337, 135] width 74 height 11
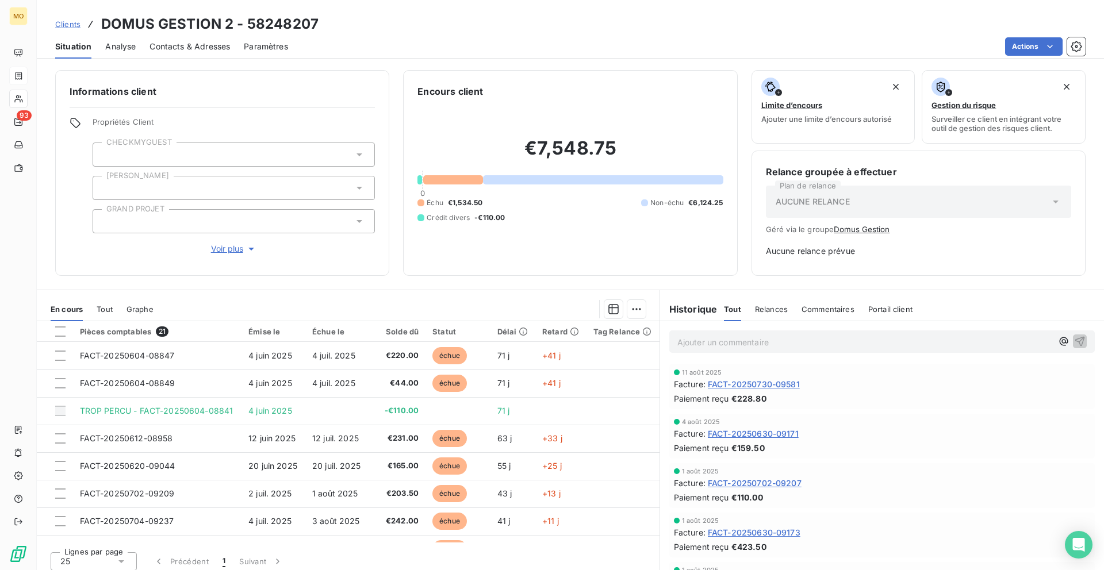
click at [1027, 47] on html "MO 93 Clients DOMUS GESTION 2 - 58248207 Situation Analyse Contacts & Adresses …" at bounding box center [552, 285] width 1104 height 570
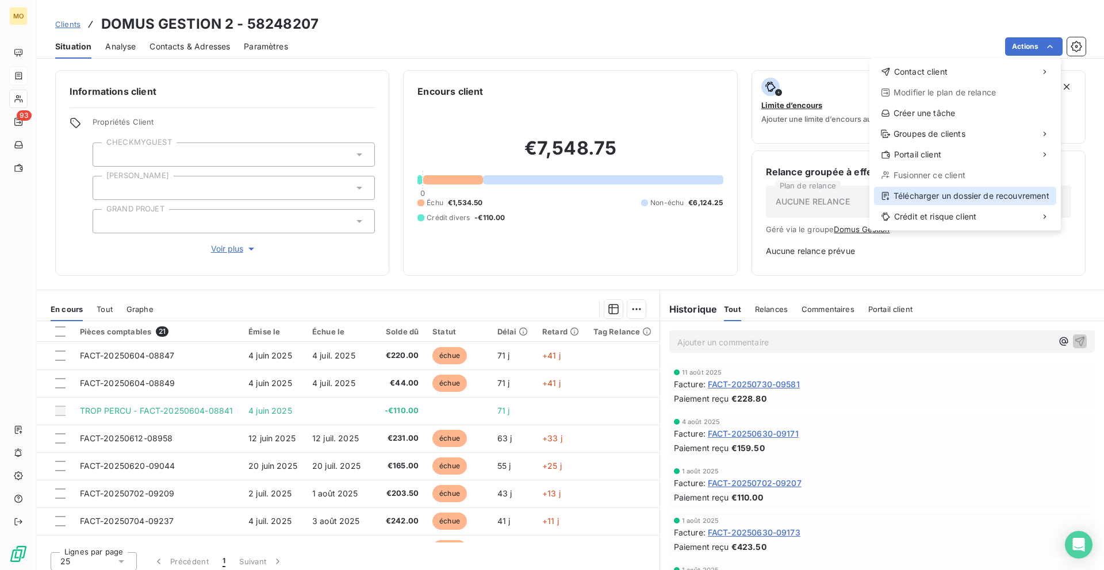
click at [908, 196] on div "Télécharger un dossier de recouvrement" at bounding box center [965, 196] width 182 height 18
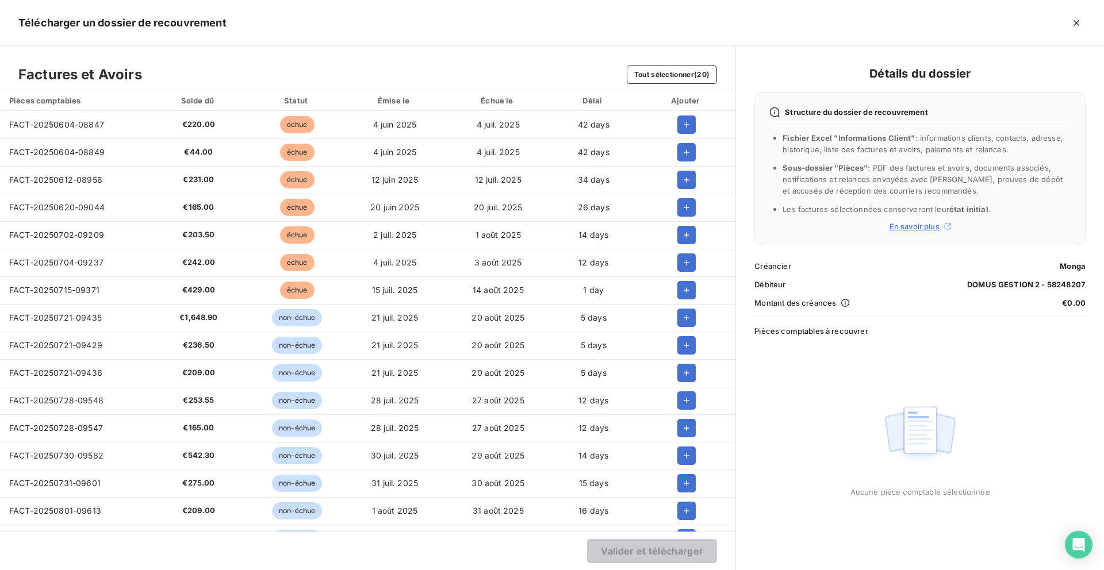
click at [93, 123] on span "FACT-20250604-08847" at bounding box center [56, 125] width 95 height 10
copy span "FACT-20250604-08847"
click at [47, 149] on span "FACT-20250604-08849" at bounding box center [56, 152] width 95 height 10
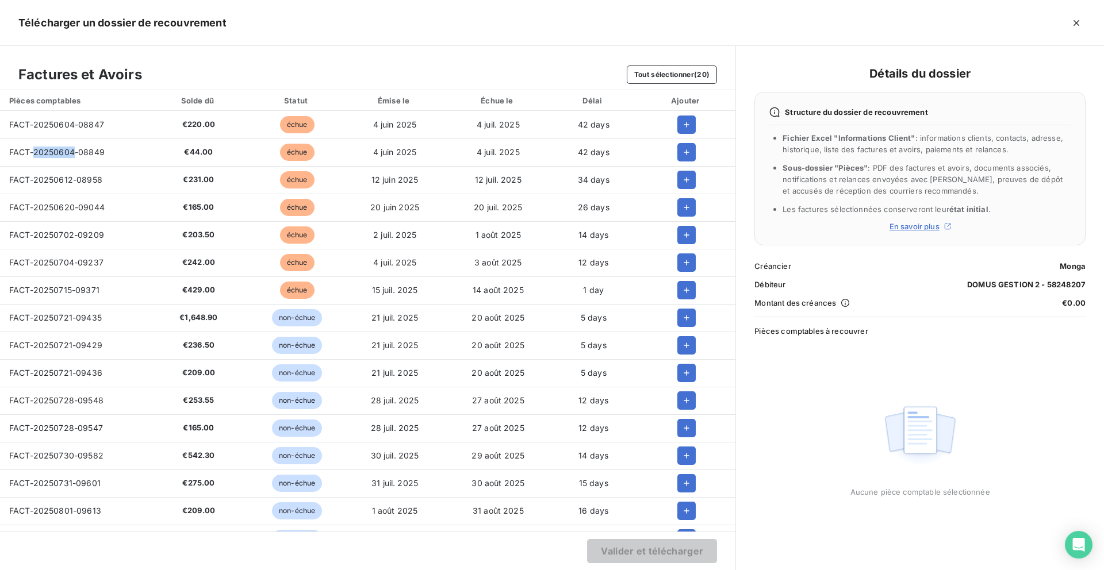
click at [47, 149] on span "FACT-20250604-08849" at bounding box center [56, 152] width 95 height 10
click at [64, 179] on span "FACT-20250612-08958" at bounding box center [55, 180] width 93 height 10
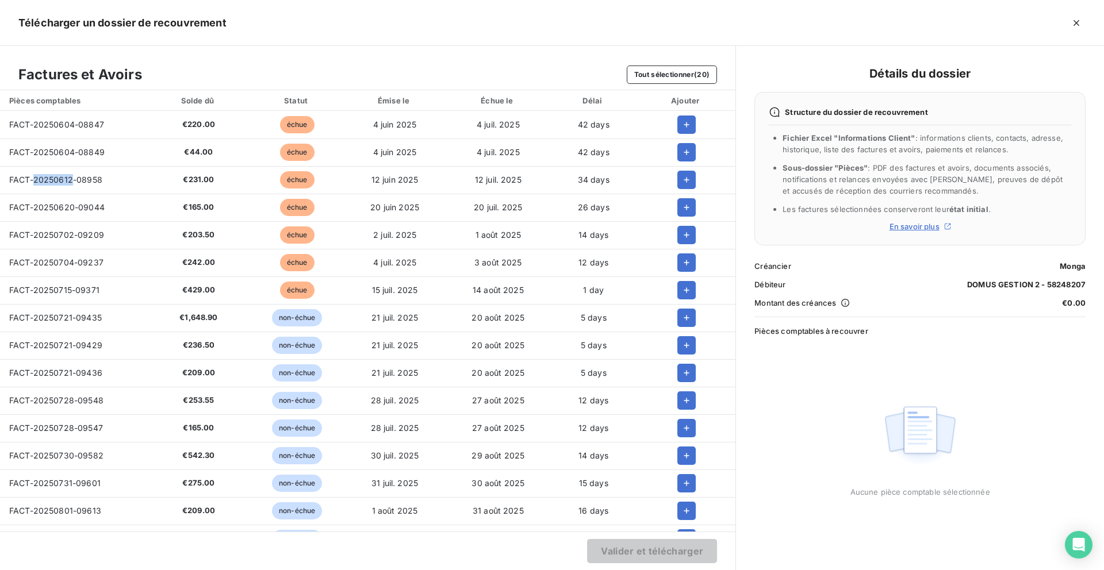
click at [64, 179] on span "FACT-20250612-08958" at bounding box center [55, 180] width 93 height 10
click at [85, 199] on td "FACT-20250620-09044" at bounding box center [73, 208] width 147 height 28
click at [85, 206] on span "FACT-20250620-09044" at bounding box center [56, 207] width 95 height 10
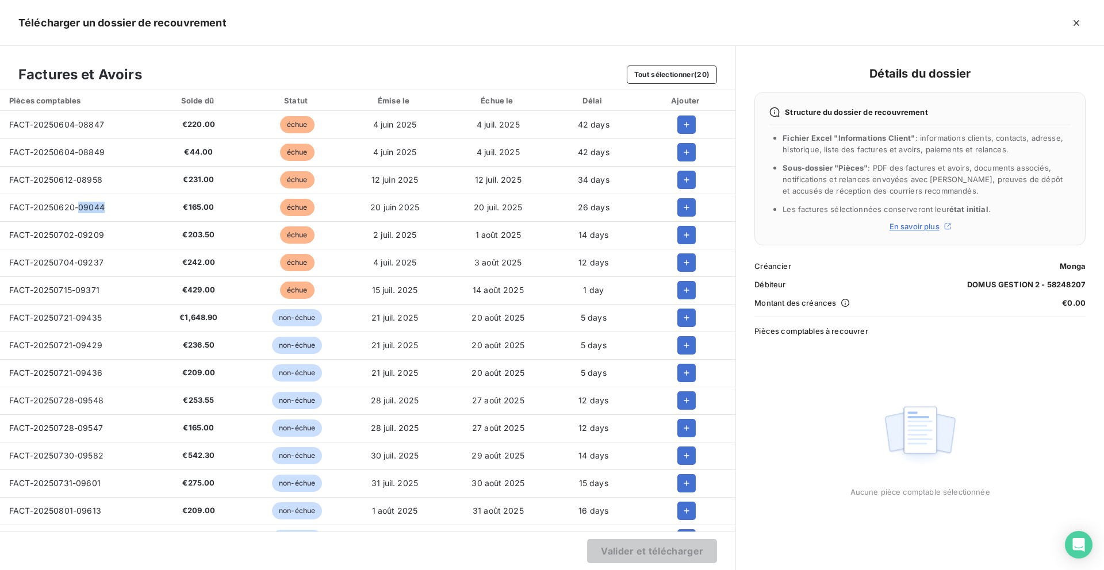
click at [85, 206] on span "FACT-20250620-09044" at bounding box center [56, 207] width 95 height 10
click at [60, 230] on span "FACT-20250702-09209" at bounding box center [56, 235] width 95 height 10
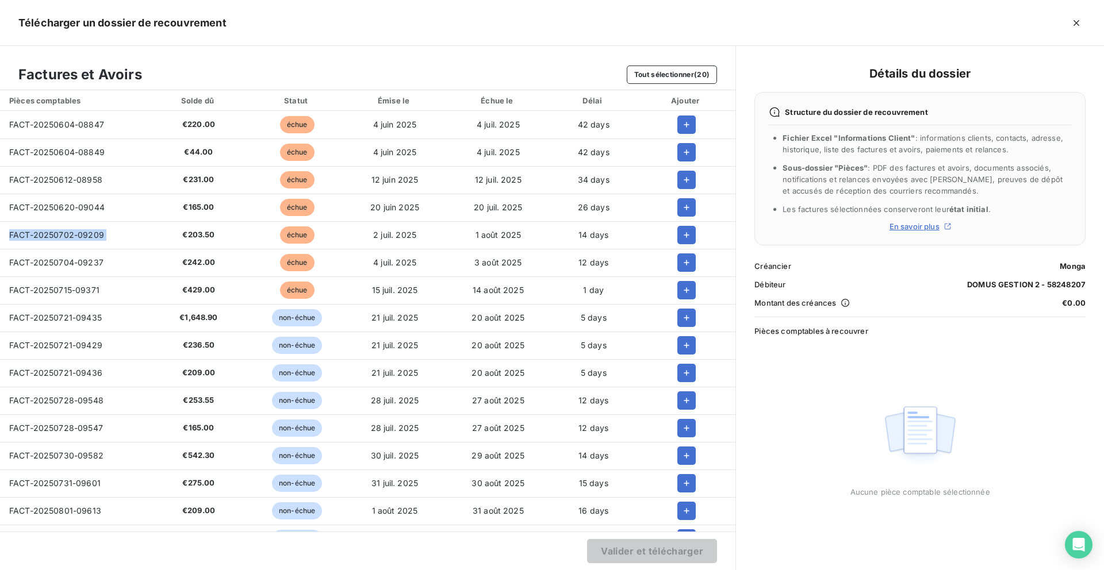
click at [57, 265] on span "FACT-20250704-09237" at bounding box center [56, 263] width 94 height 10
click at [57, 294] on span "FACT-20250715-09371" at bounding box center [54, 290] width 90 height 10
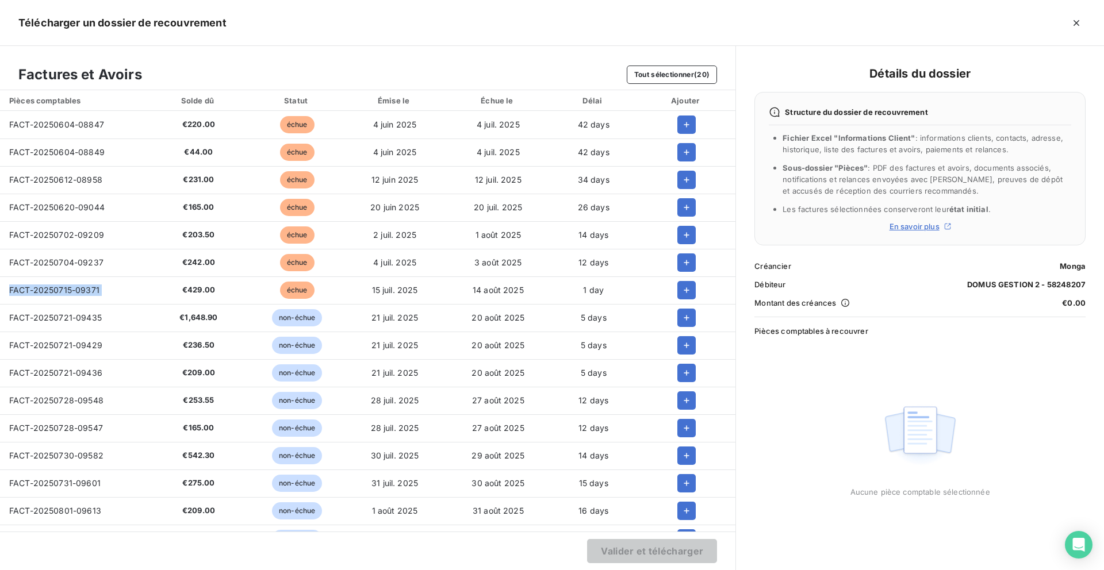
click at [57, 294] on span "FACT-20250715-09371" at bounding box center [54, 290] width 90 height 10
click at [683, 126] on icon "button" at bounding box center [686, 124] width 11 height 11
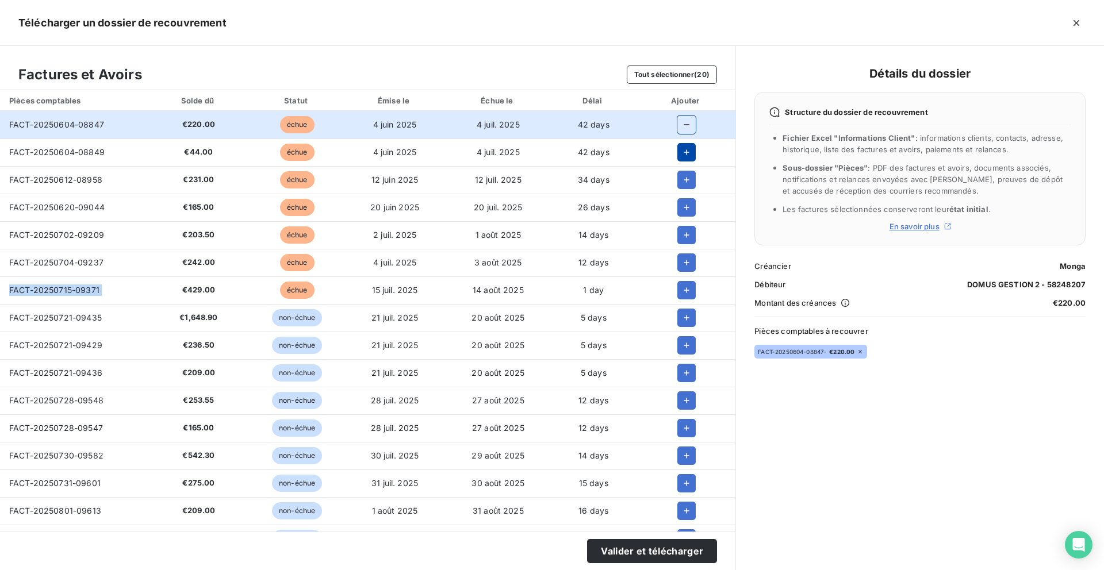
click at [683, 155] on icon "button" at bounding box center [686, 152] width 11 height 11
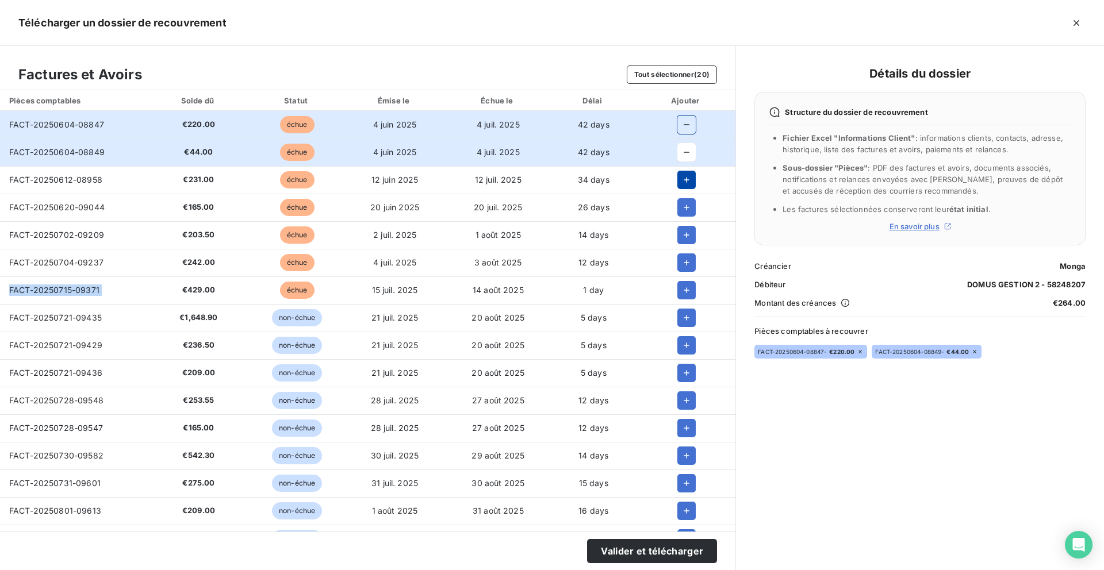
click at [683, 174] on button "button" at bounding box center [686, 180] width 18 height 18
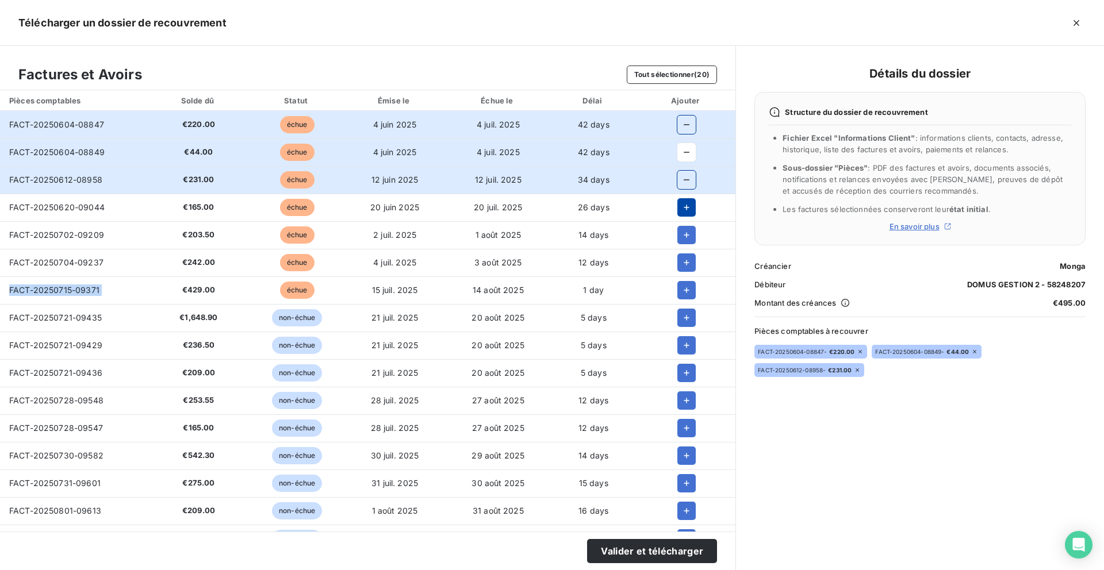
click at [681, 199] on button "button" at bounding box center [686, 207] width 18 height 18
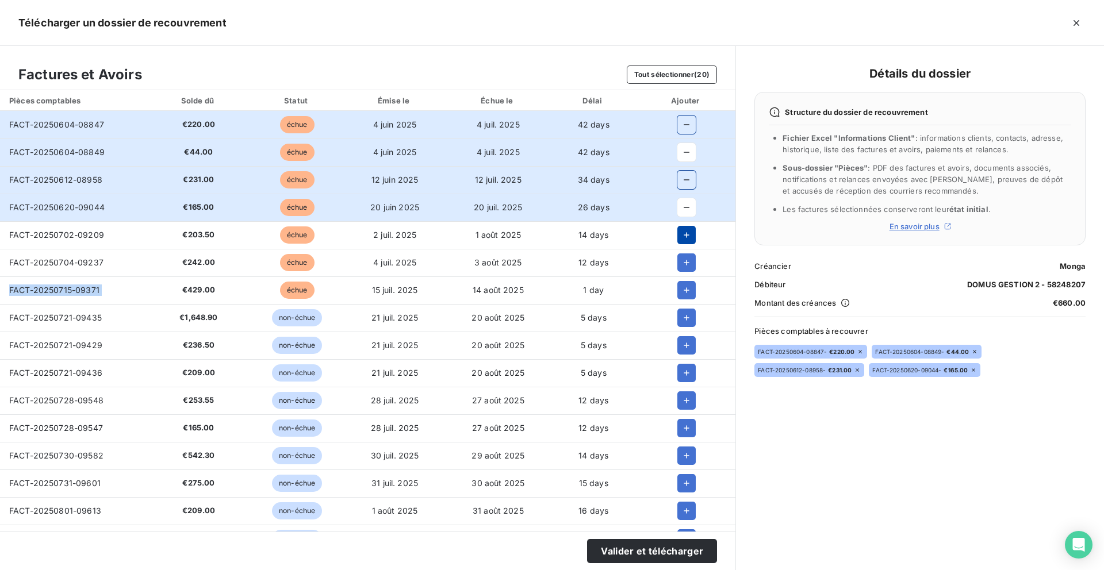
click at [681, 229] on icon "button" at bounding box center [686, 234] width 11 height 11
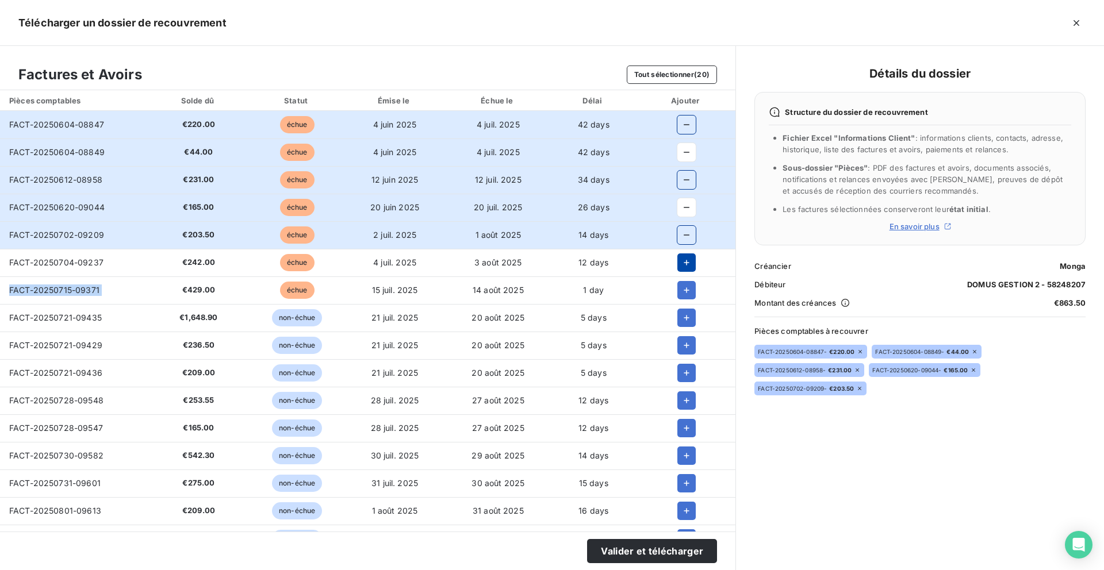
click at [677, 259] on button "button" at bounding box center [686, 263] width 18 height 18
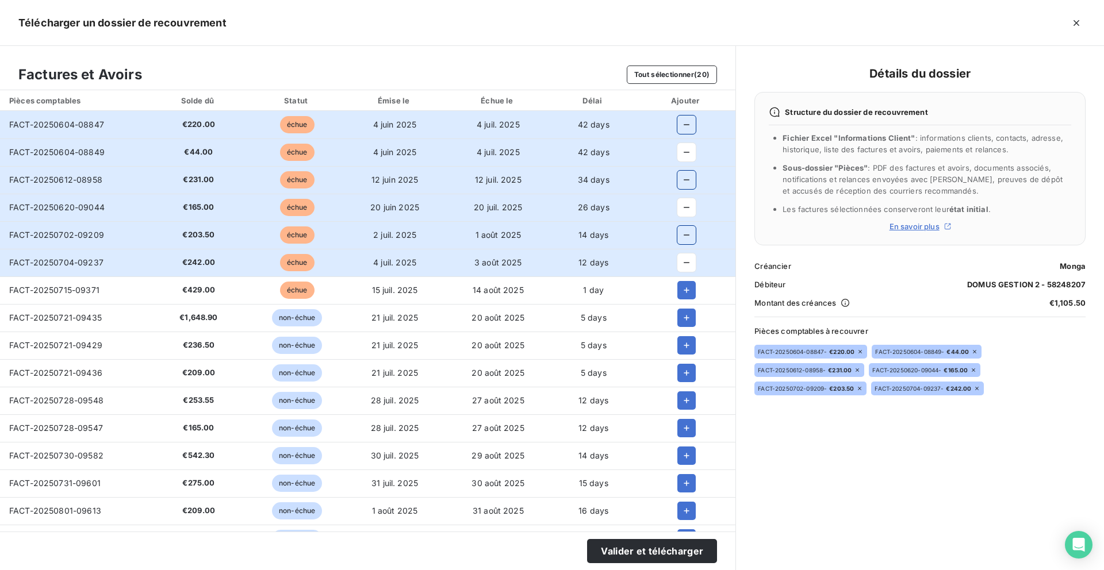
click at [676, 302] on td at bounding box center [686, 291] width 98 height 28
click at [681, 288] on icon "button" at bounding box center [686, 290] width 11 height 11
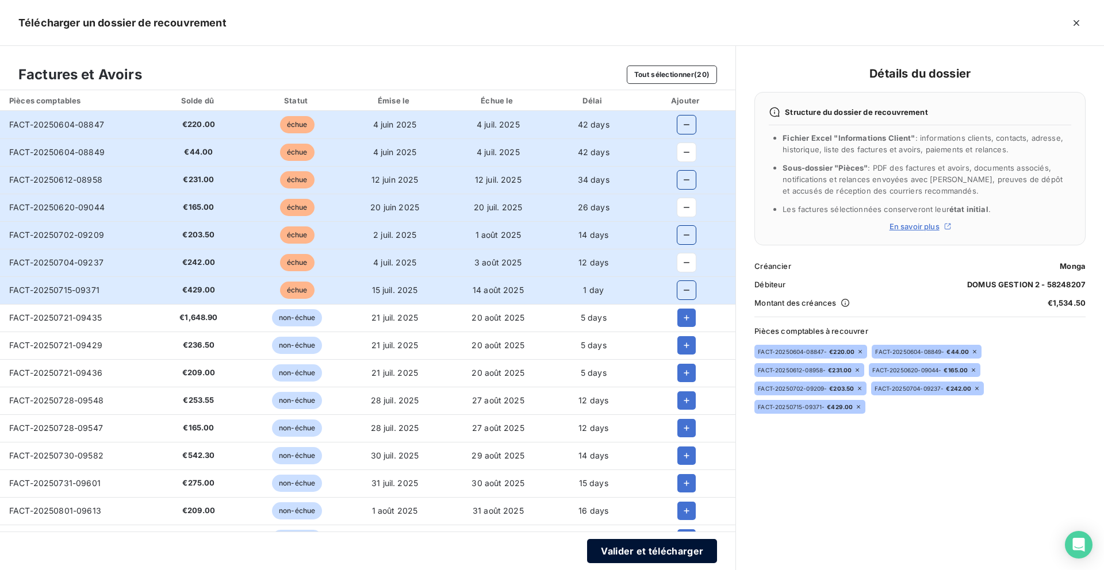
click at [611, 548] on button "Valider et télécharger" at bounding box center [652, 551] width 130 height 24
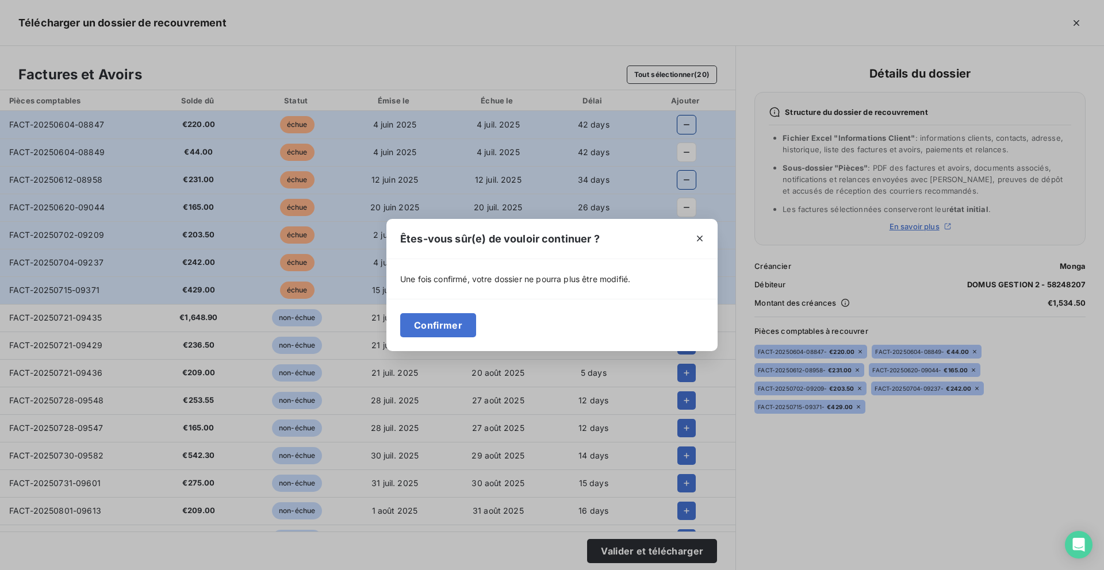
click at [439, 312] on div "Confirmer" at bounding box center [551, 325] width 331 height 52
click at [439, 321] on button "Confirmer" at bounding box center [438, 325] width 76 height 24
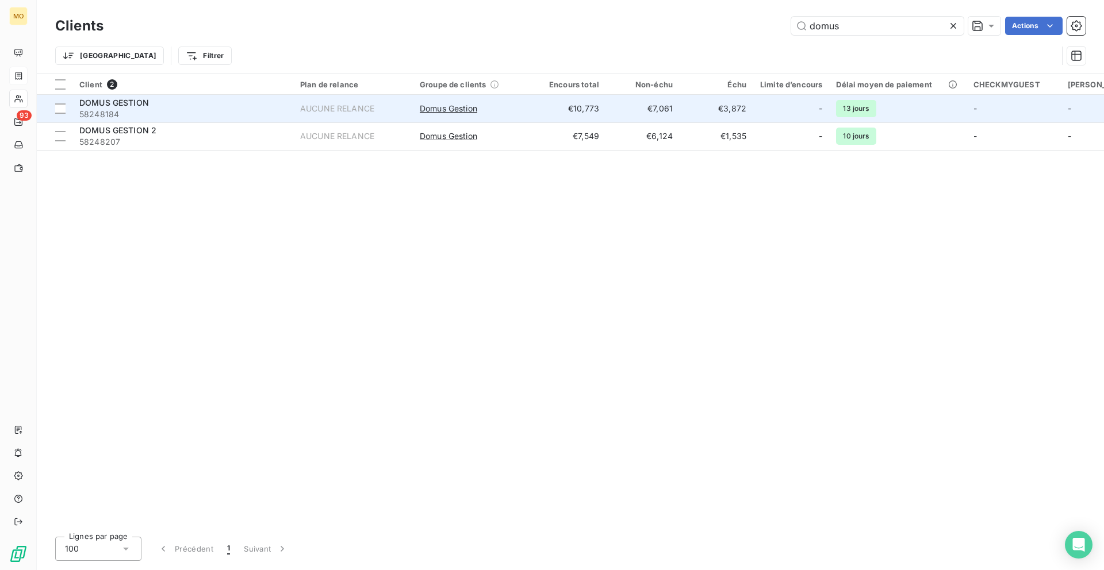
click at [194, 109] on span "58248184" at bounding box center [182, 114] width 207 height 11
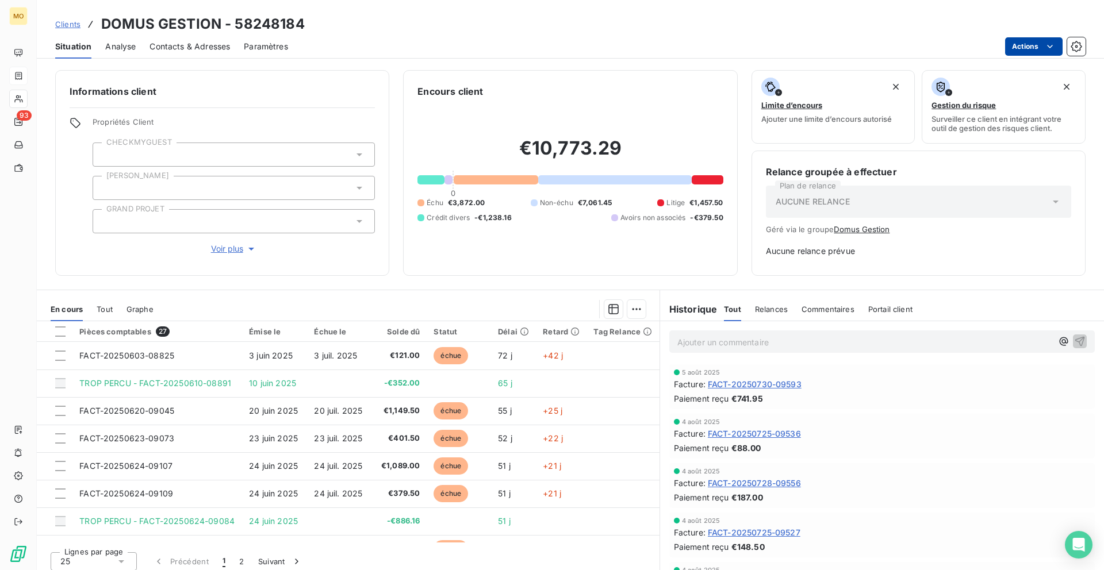
click at [1010, 42] on html "MO 93 Clients DOMUS GESTION - 58248184 Situation Analyse Contacts & Adresses Pa…" at bounding box center [552, 285] width 1104 height 570
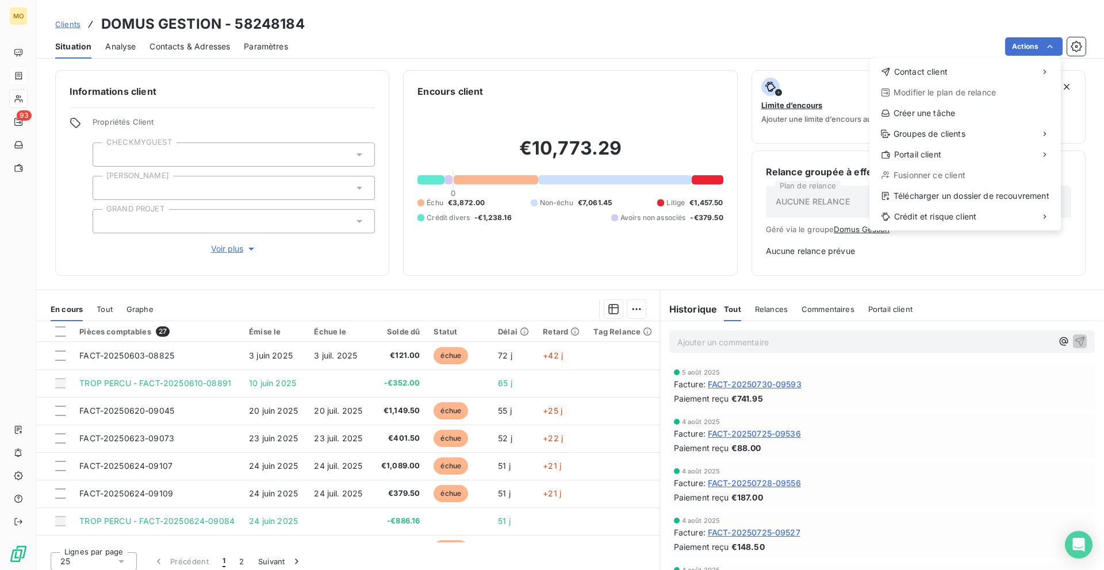
click at [909, 185] on div "Contact client Modifier le plan de relance Créer une tâche Groupes de clients P…" at bounding box center [964, 144] width 191 height 172
click at [907, 193] on div "Télécharger un dossier de recouvrement" at bounding box center [965, 196] width 182 height 18
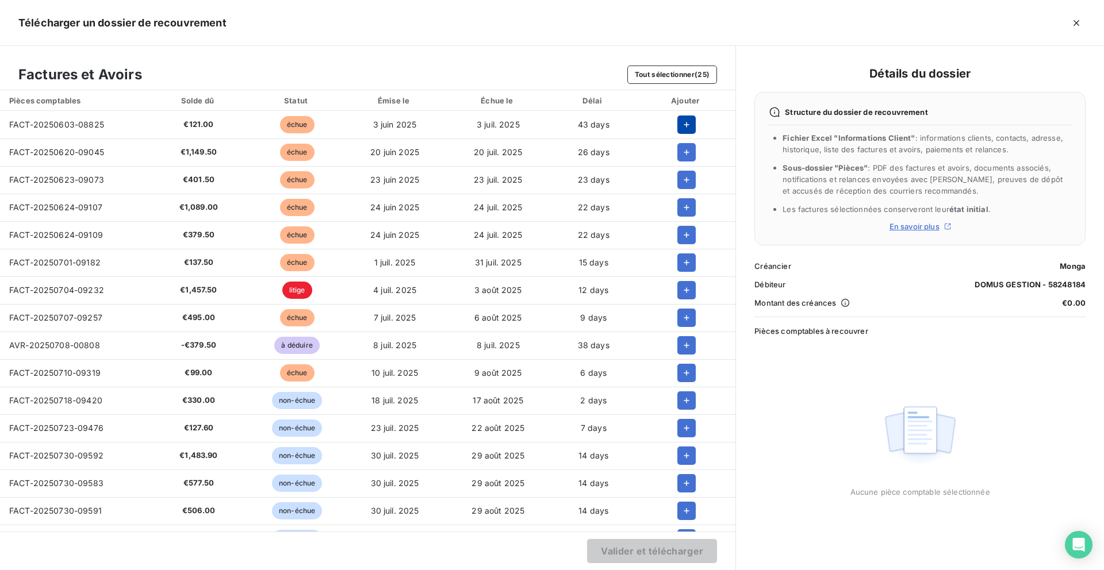
click at [681, 128] on icon "button" at bounding box center [686, 124] width 11 height 11
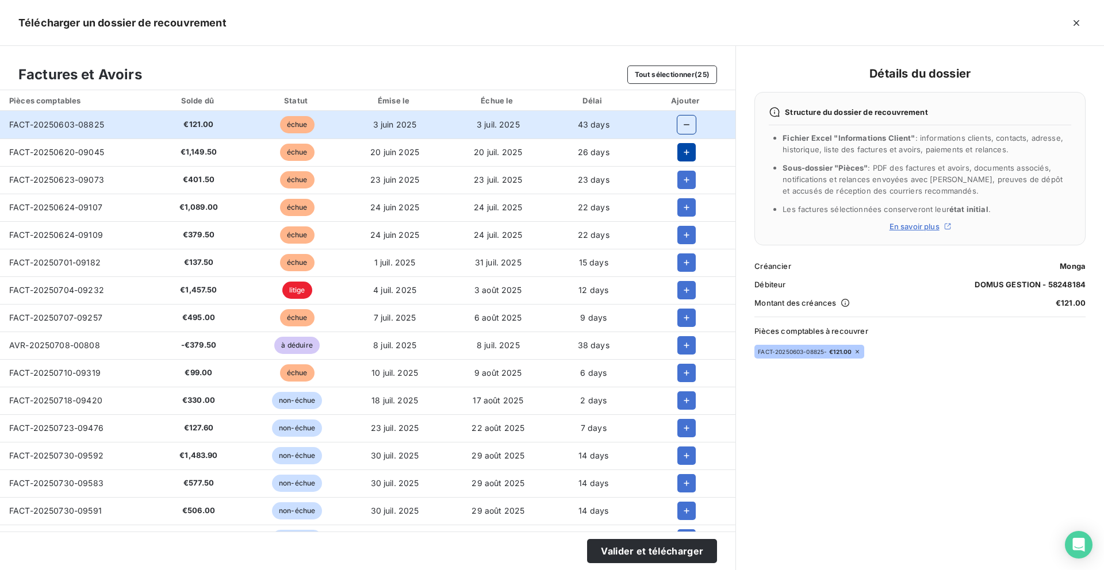
click at [681, 156] on icon "button" at bounding box center [686, 152] width 11 height 11
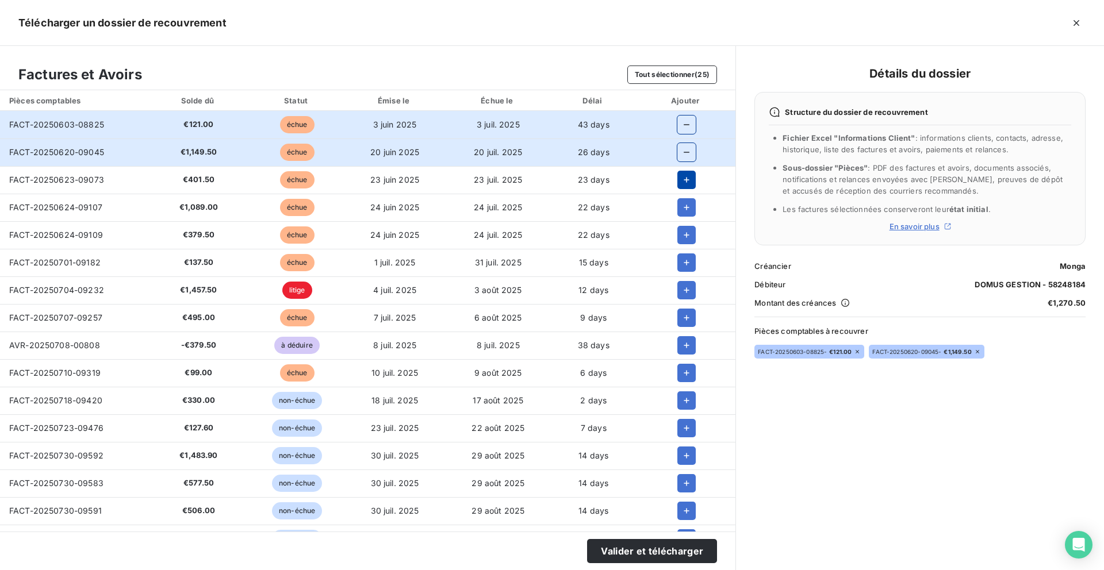
click at [677, 180] on button "button" at bounding box center [686, 180] width 18 height 18
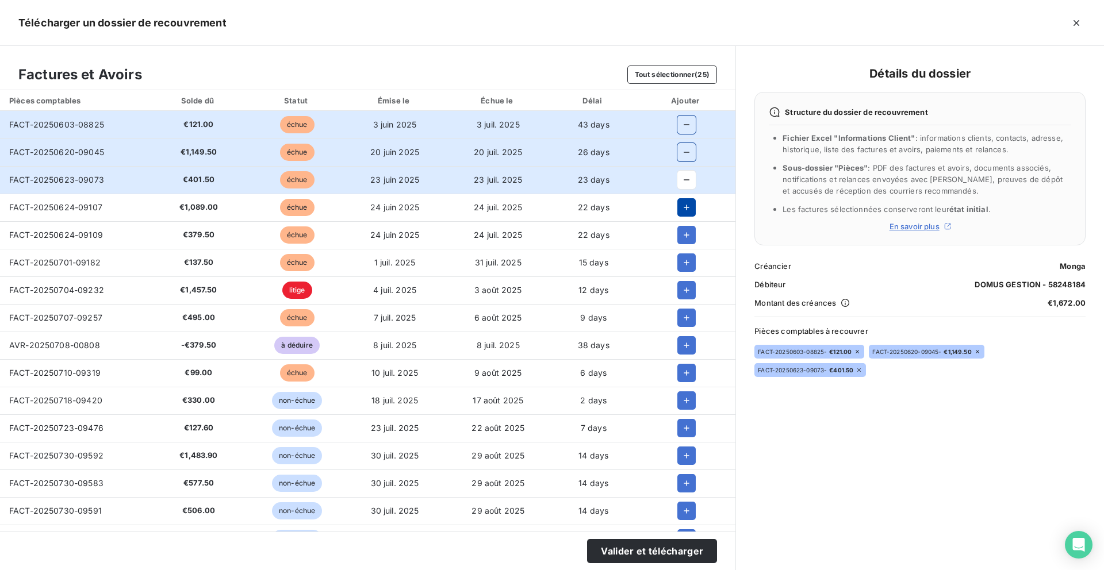
click at [677, 204] on button "button" at bounding box center [686, 207] width 18 height 18
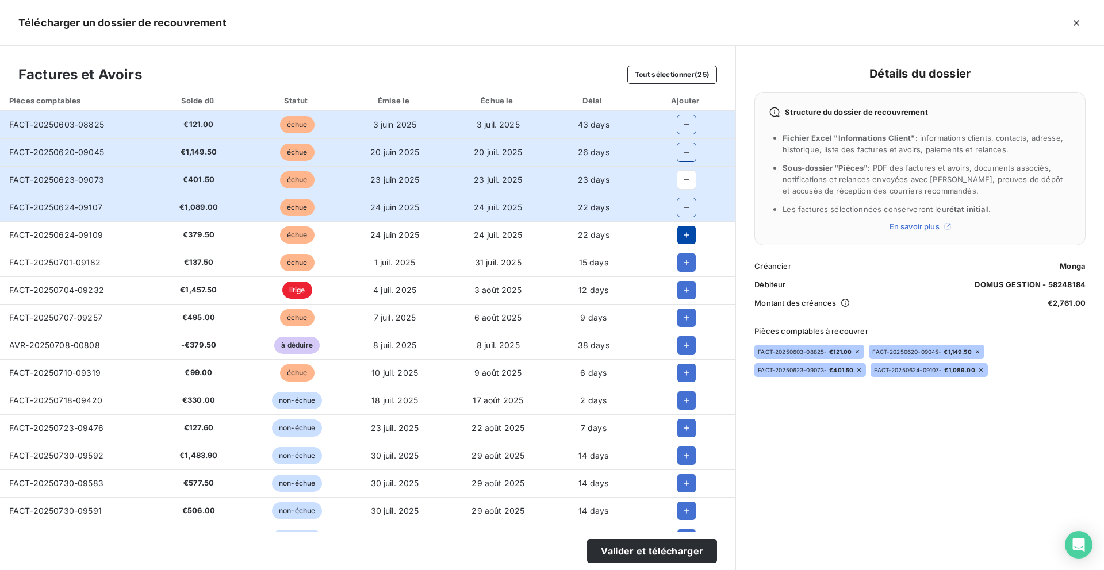
click at [681, 232] on icon "button" at bounding box center [686, 234] width 11 height 11
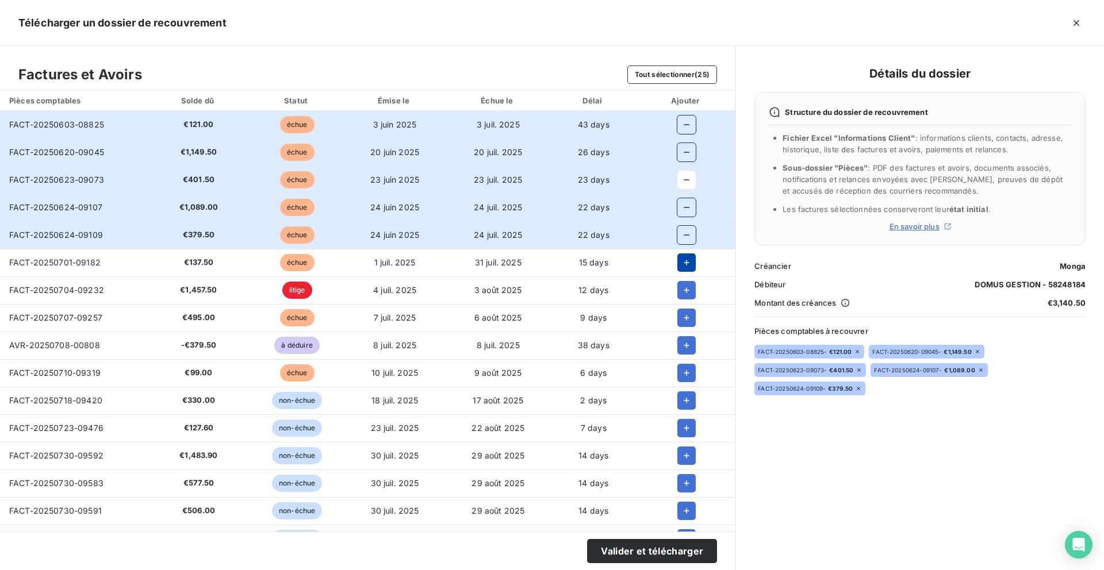
click at [681, 257] on icon "button" at bounding box center [686, 262] width 11 height 11
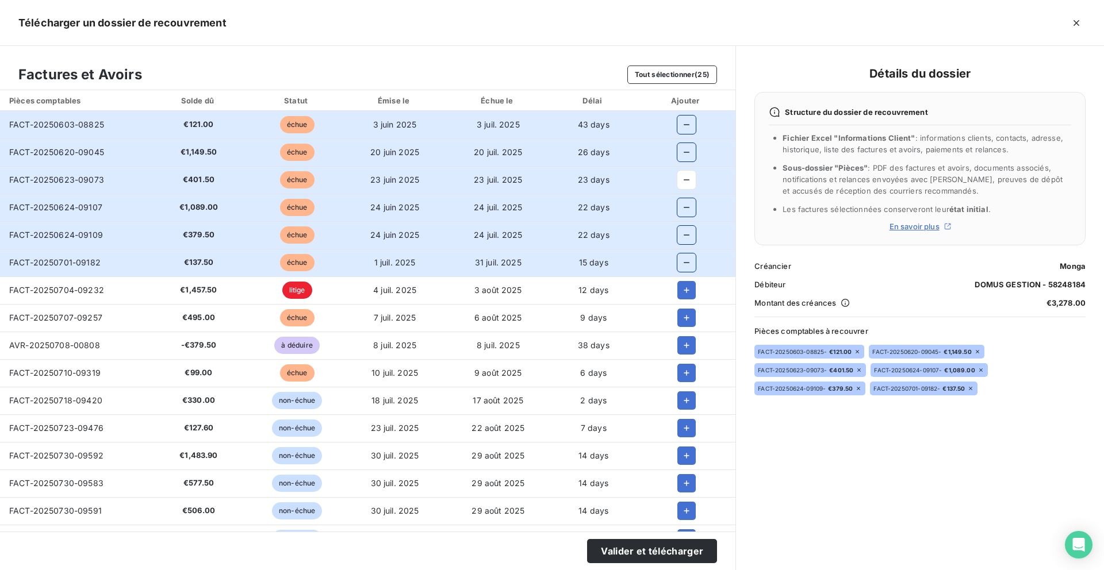
click at [671, 321] on div at bounding box center [686, 318] width 80 height 18
click at [681, 320] on icon "button" at bounding box center [686, 317] width 11 height 11
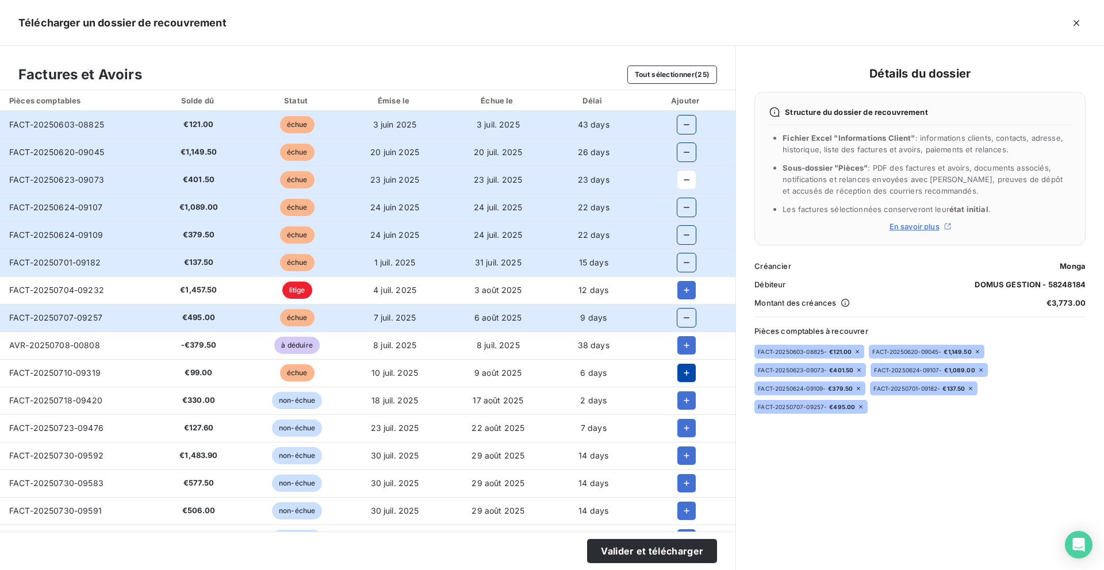
click at [681, 371] on icon "button" at bounding box center [686, 372] width 11 height 11
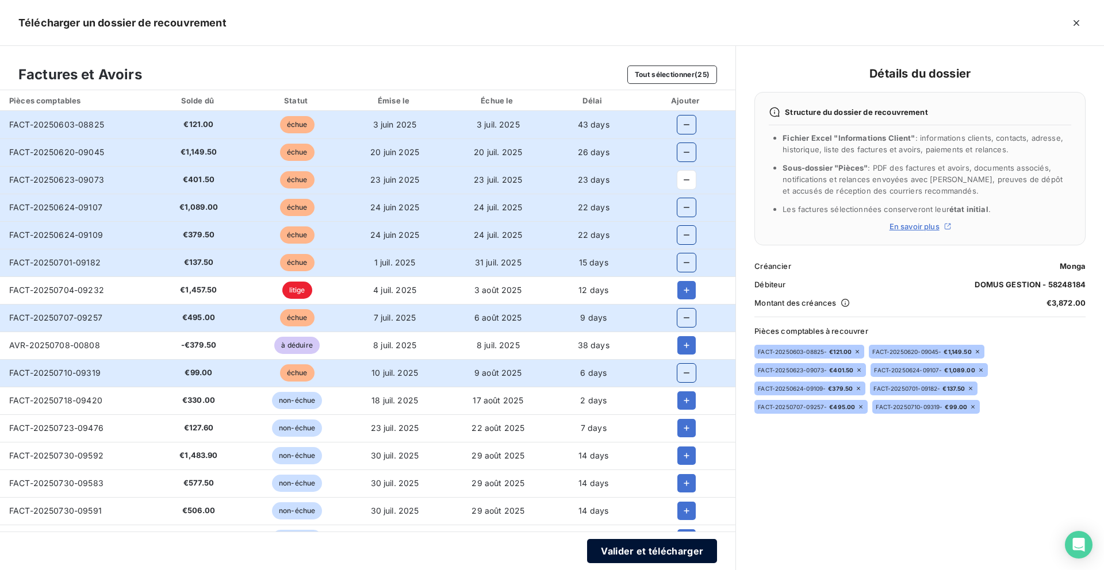
click at [612, 546] on button "Valider et télécharger" at bounding box center [652, 551] width 130 height 24
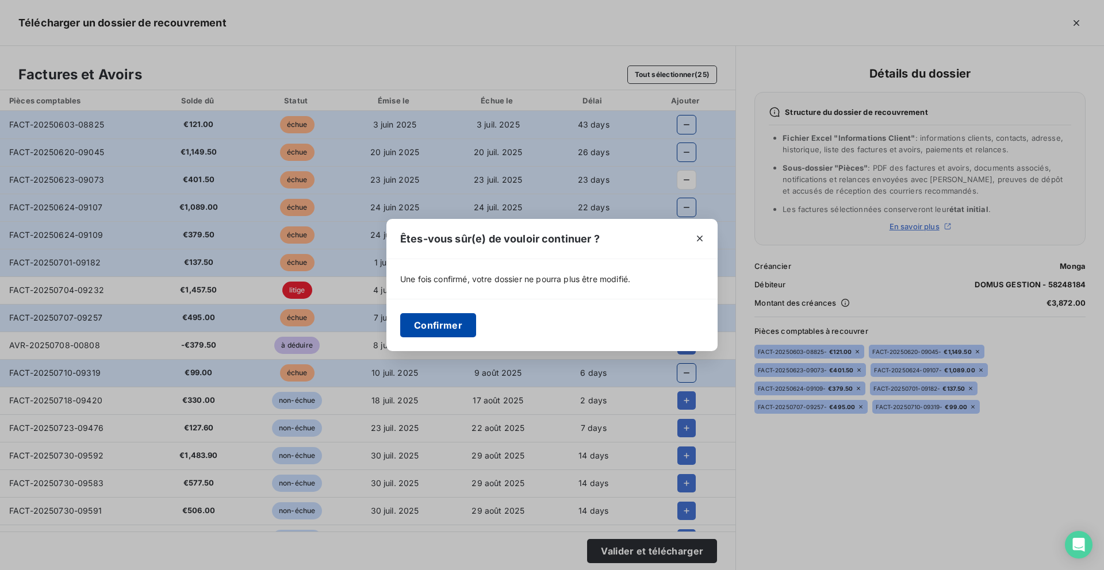
click at [446, 316] on button "Confirmer" at bounding box center [438, 325] width 76 height 24
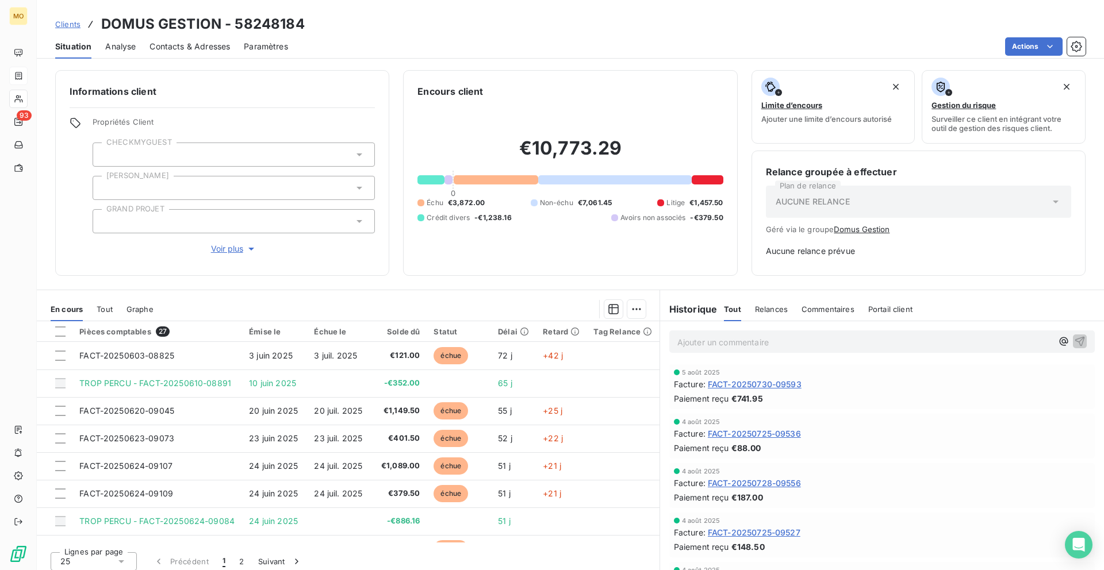
click at [197, 41] on span "Contacts & Adresses" at bounding box center [189, 46] width 80 height 11
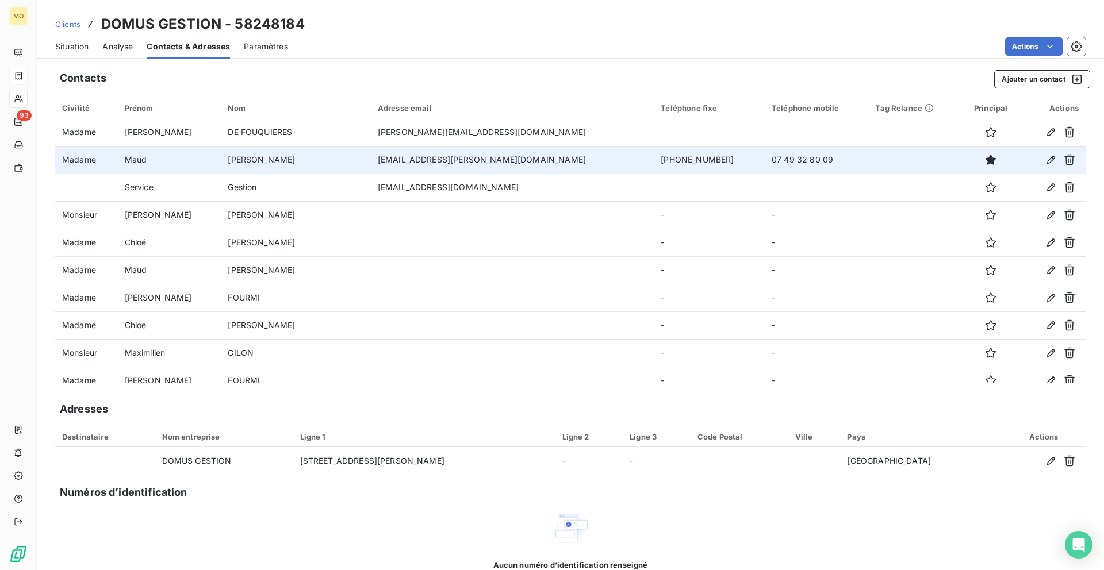
click at [479, 161] on td "[EMAIL_ADDRESS][PERSON_NAME][DOMAIN_NAME]" at bounding box center [512, 160] width 283 height 28
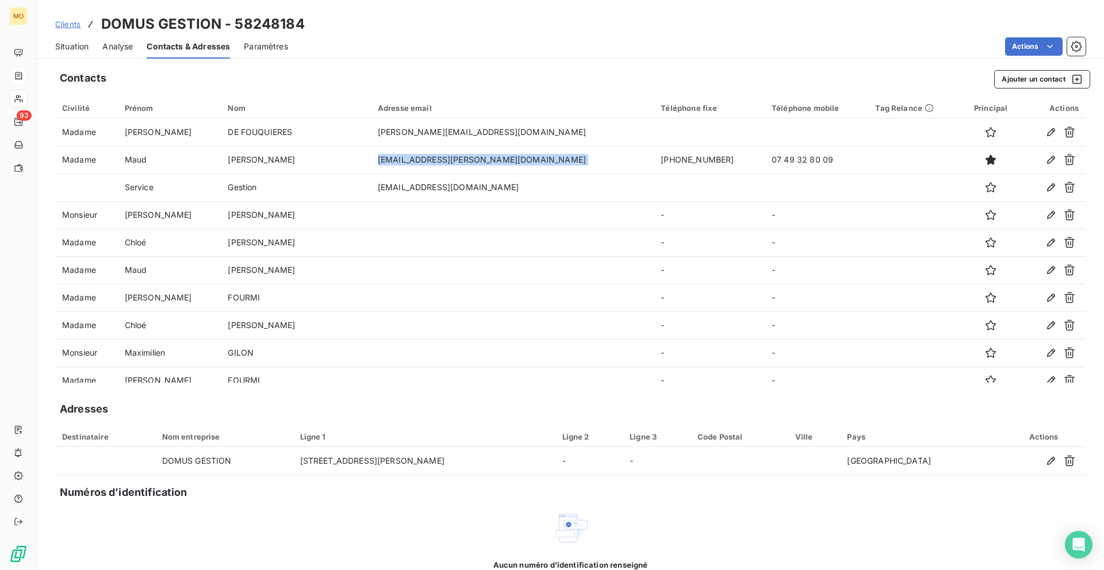
drag, startPoint x: 74, startPoint y: 49, endPoint x: 89, endPoint y: 49, distance: 15.5
click at [74, 49] on span "Situation" at bounding box center [71, 46] width 33 height 11
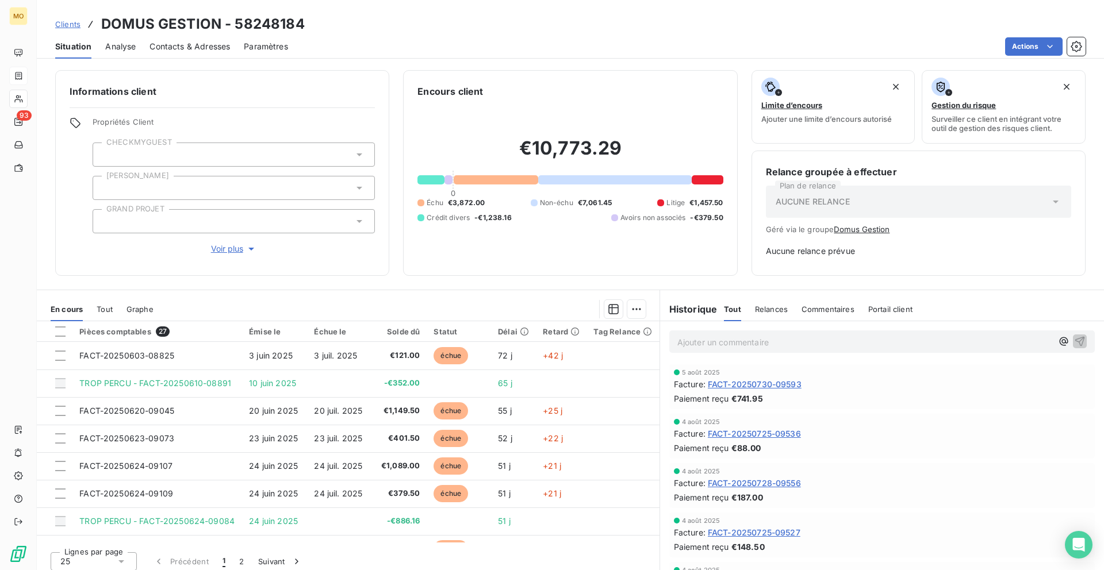
click at [205, 43] on span "Contacts & Adresses" at bounding box center [189, 46] width 80 height 11
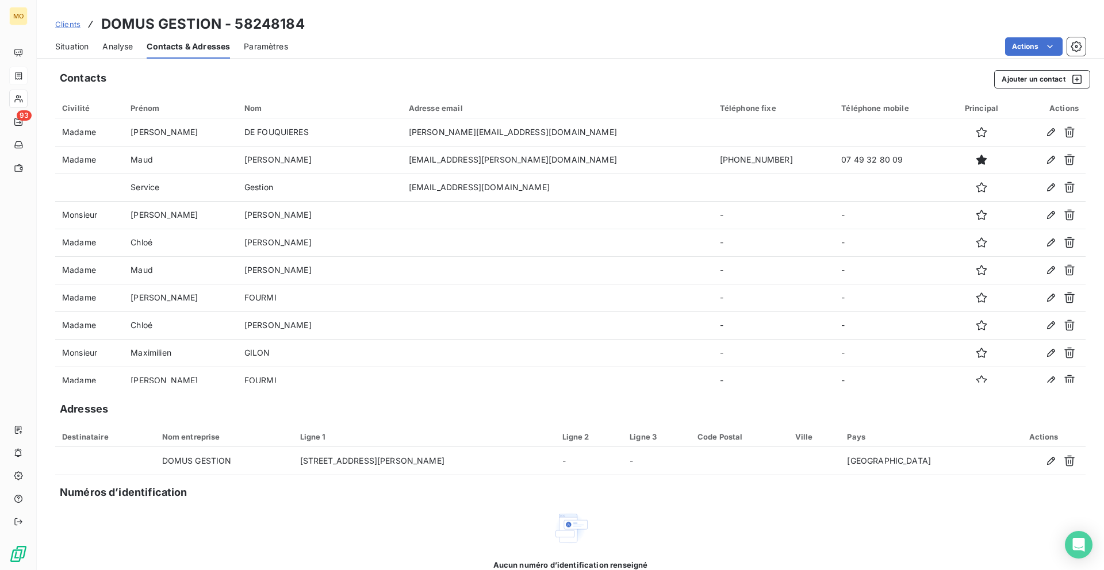
click at [70, 45] on span "Situation" at bounding box center [71, 46] width 33 height 11
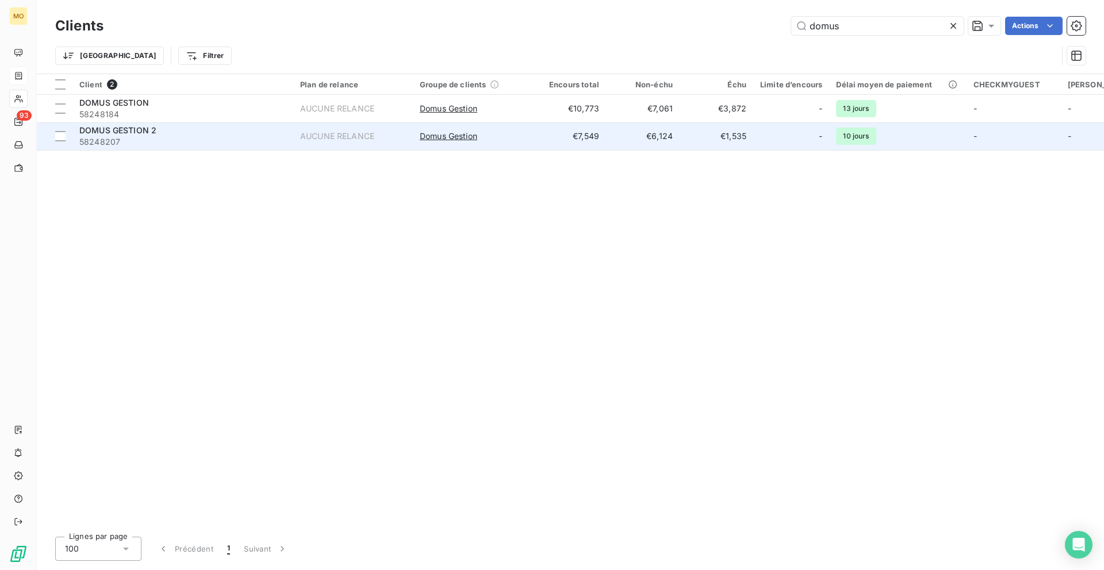
click at [209, 148] on td "DOMUS GESTION 2 58248207" at bounding box center [182, 136] width 221 height 28
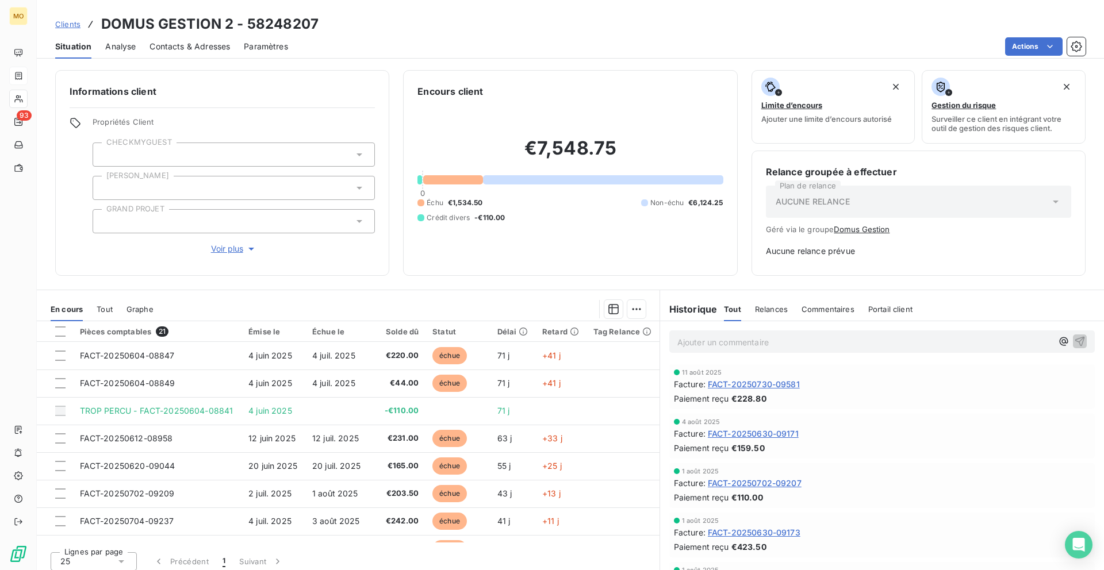
click at [213, 51] on span "Contacts & Adresses" at bounding box center [189, 46] width 80 height 11
